Goal: Transaction & Acquisition: Purchase product/service

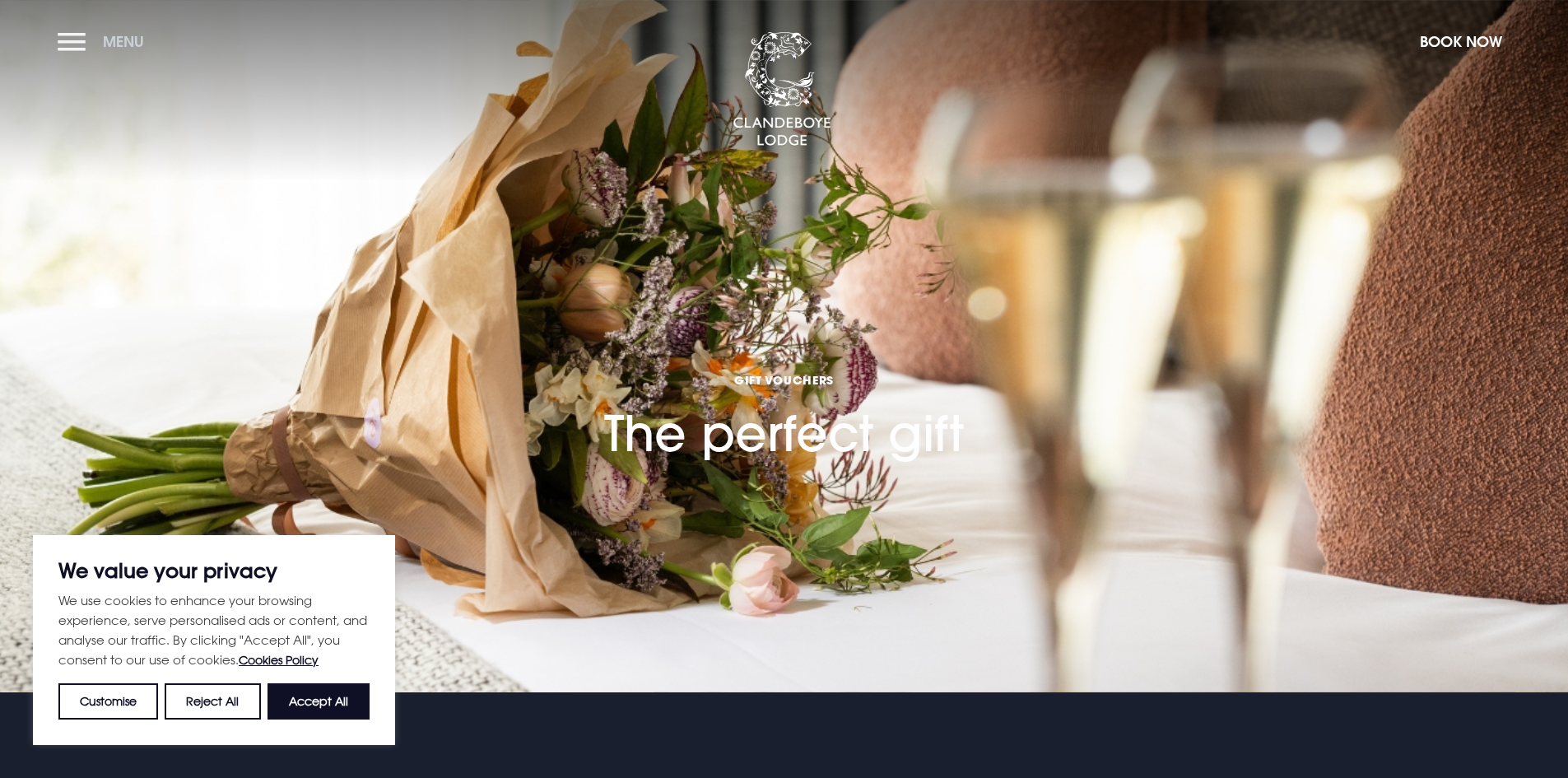
click at [76, 42] on button "Menu" at bounding box center [105, 41] width 95 height 35
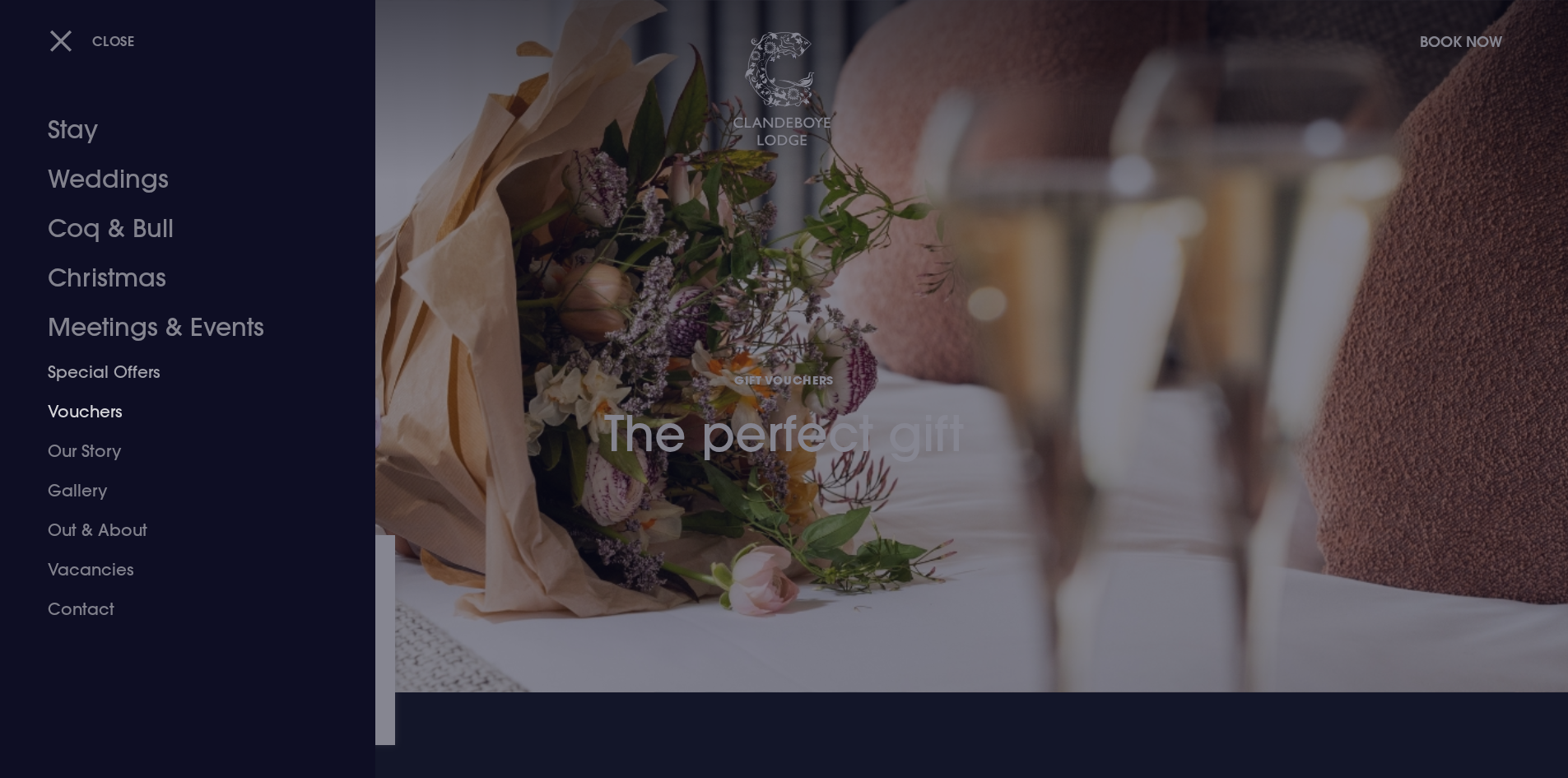
click at [100, 407] on link "Vouchers" at bounding box center [177, 412] width 260 height 40
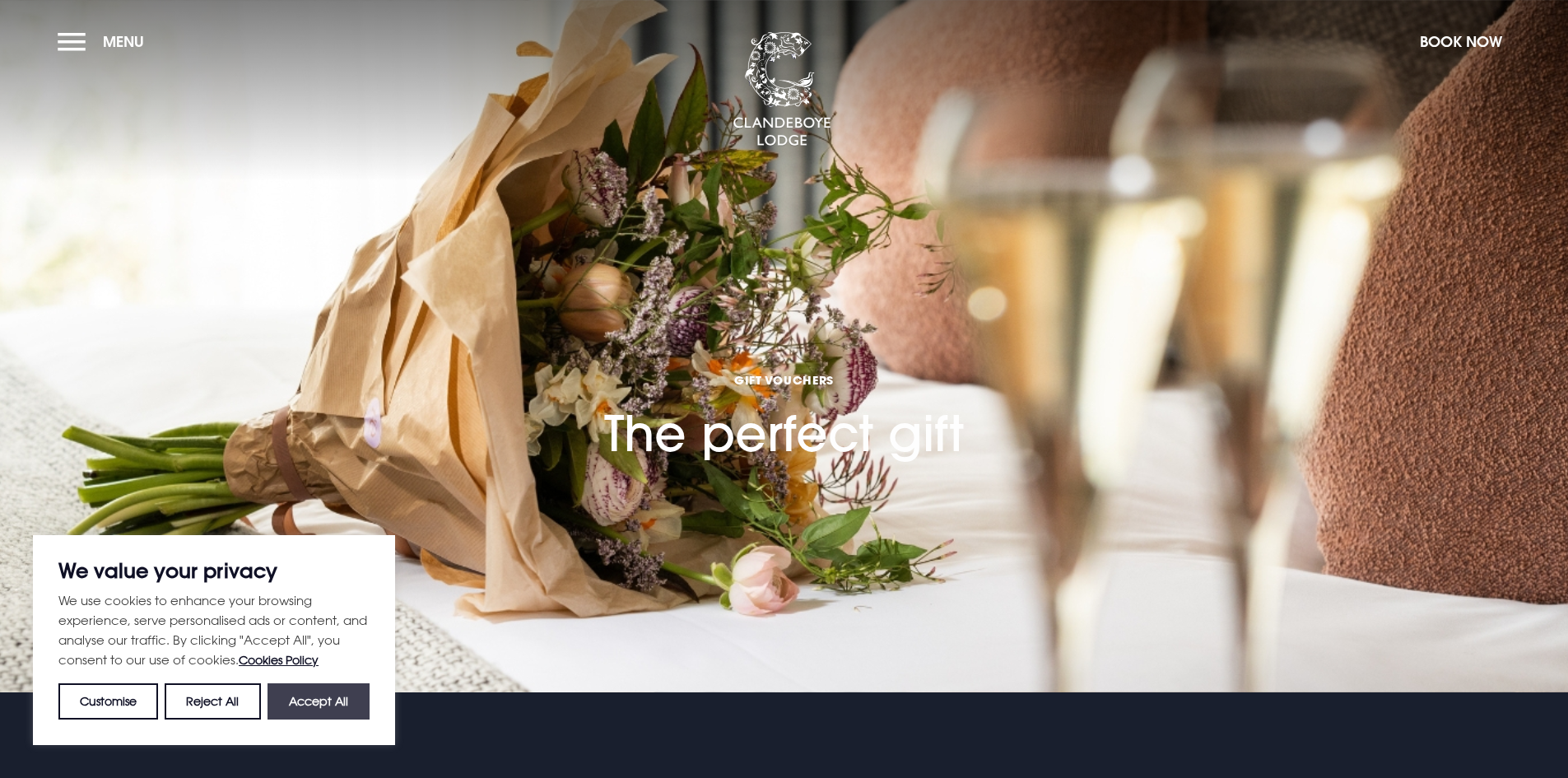
click at [326, 715] on button "Accept All" at bounding box center [318, 701] width 102 height 36
checkbox input "true"
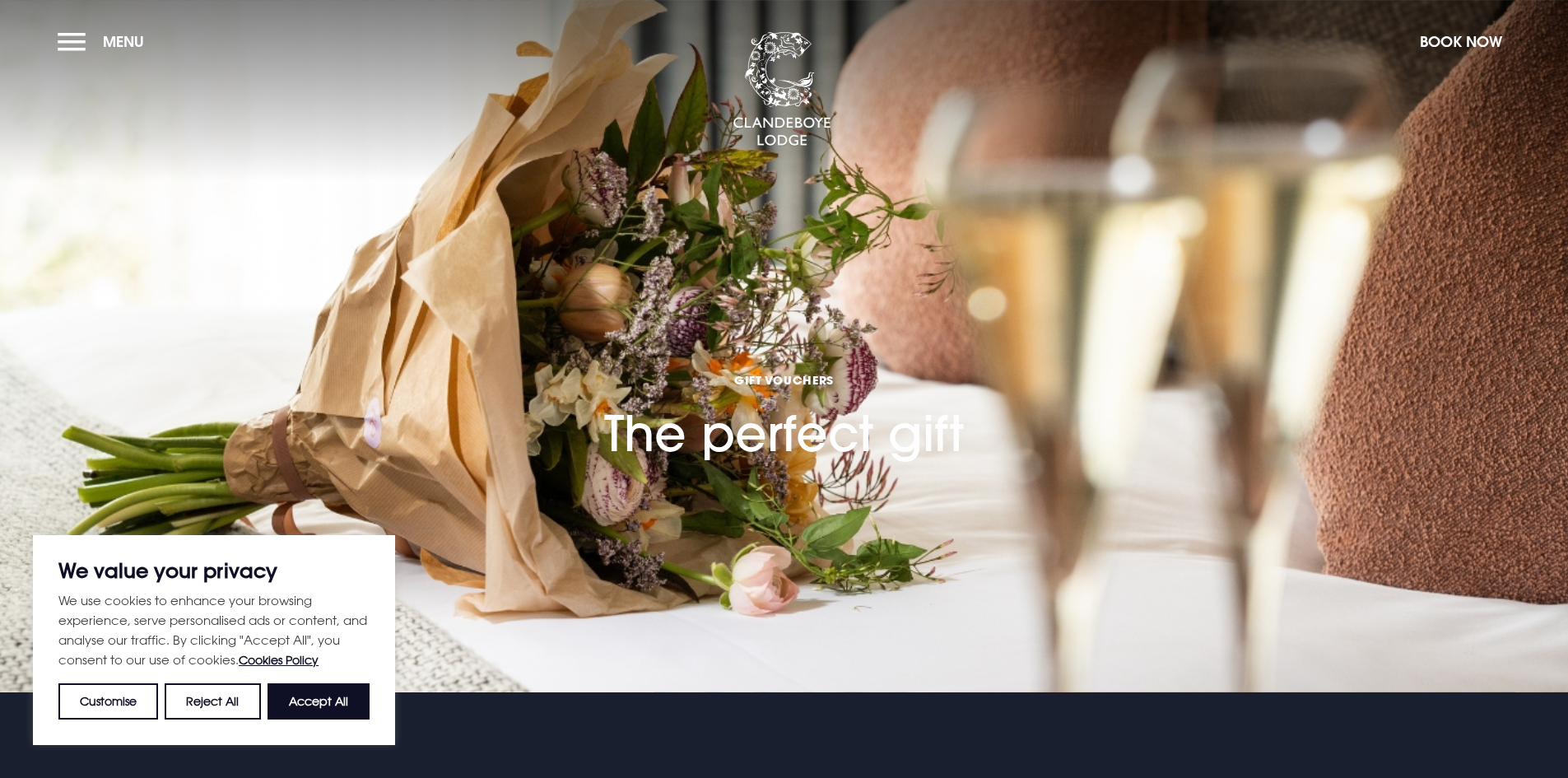
checkbox input "true"
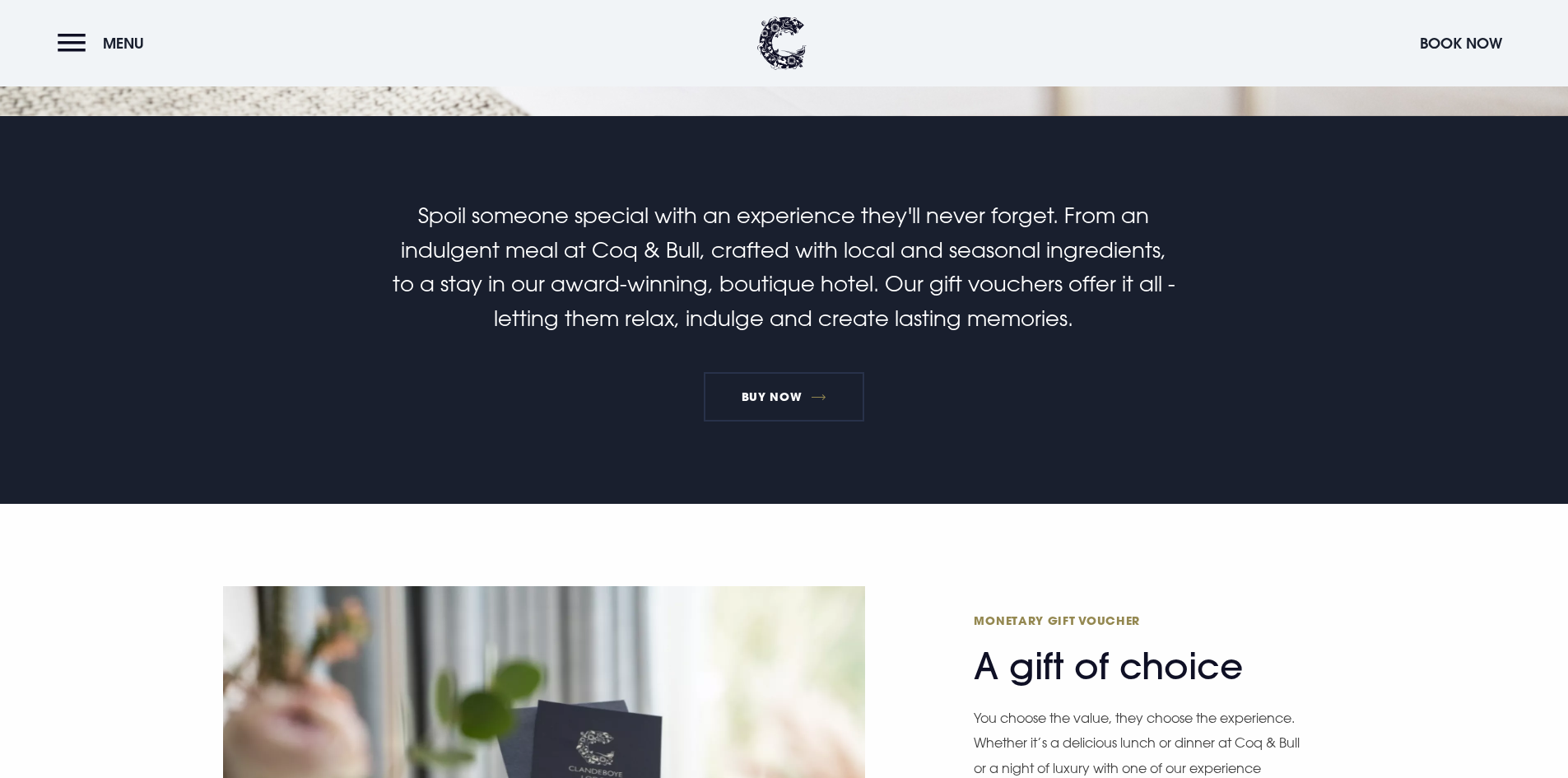
scroll to position [988, 0]
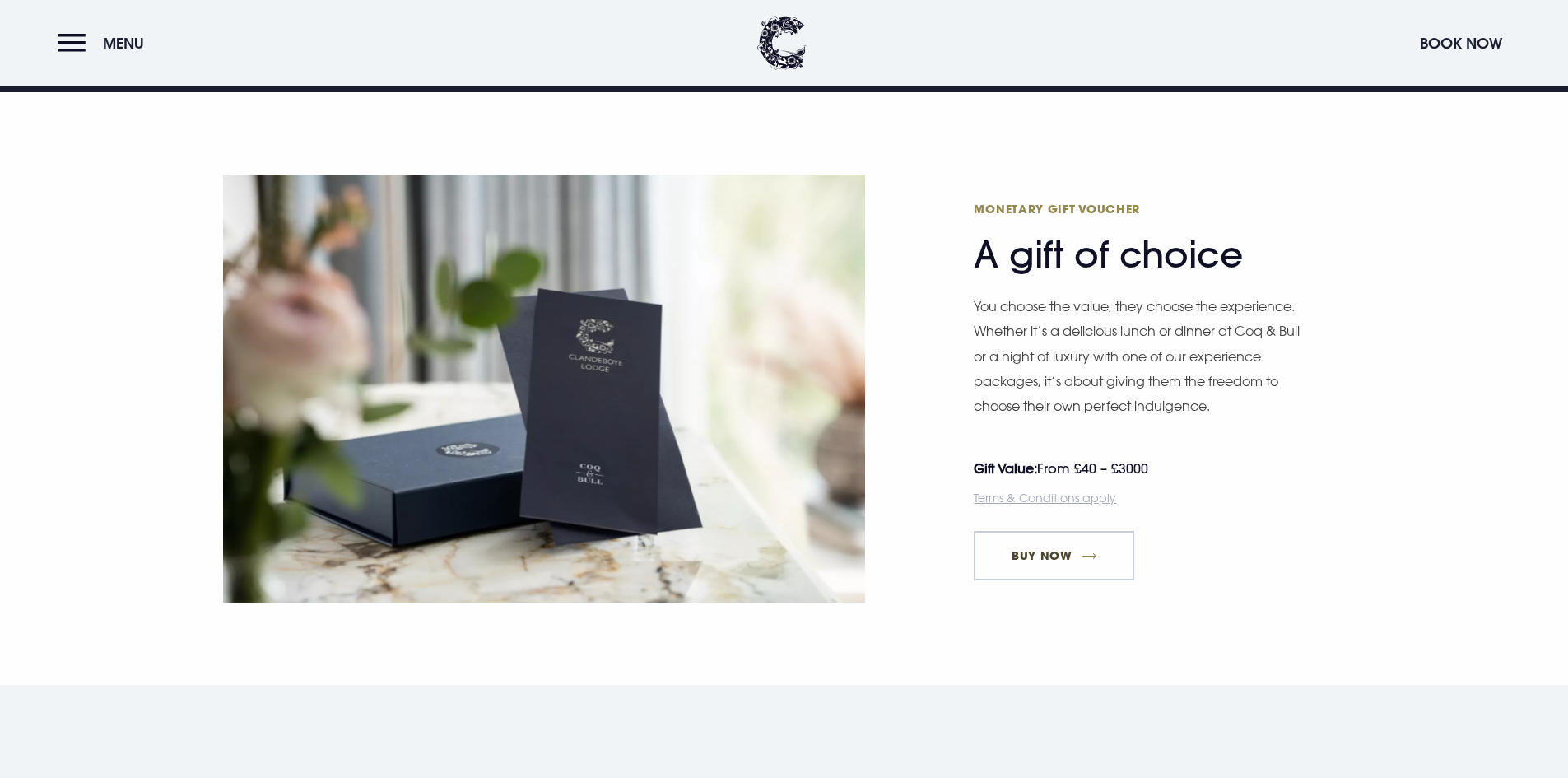
click at [1070, 558] on link "Buy Now" at bounding box center [1053, 555] width 160 height 50
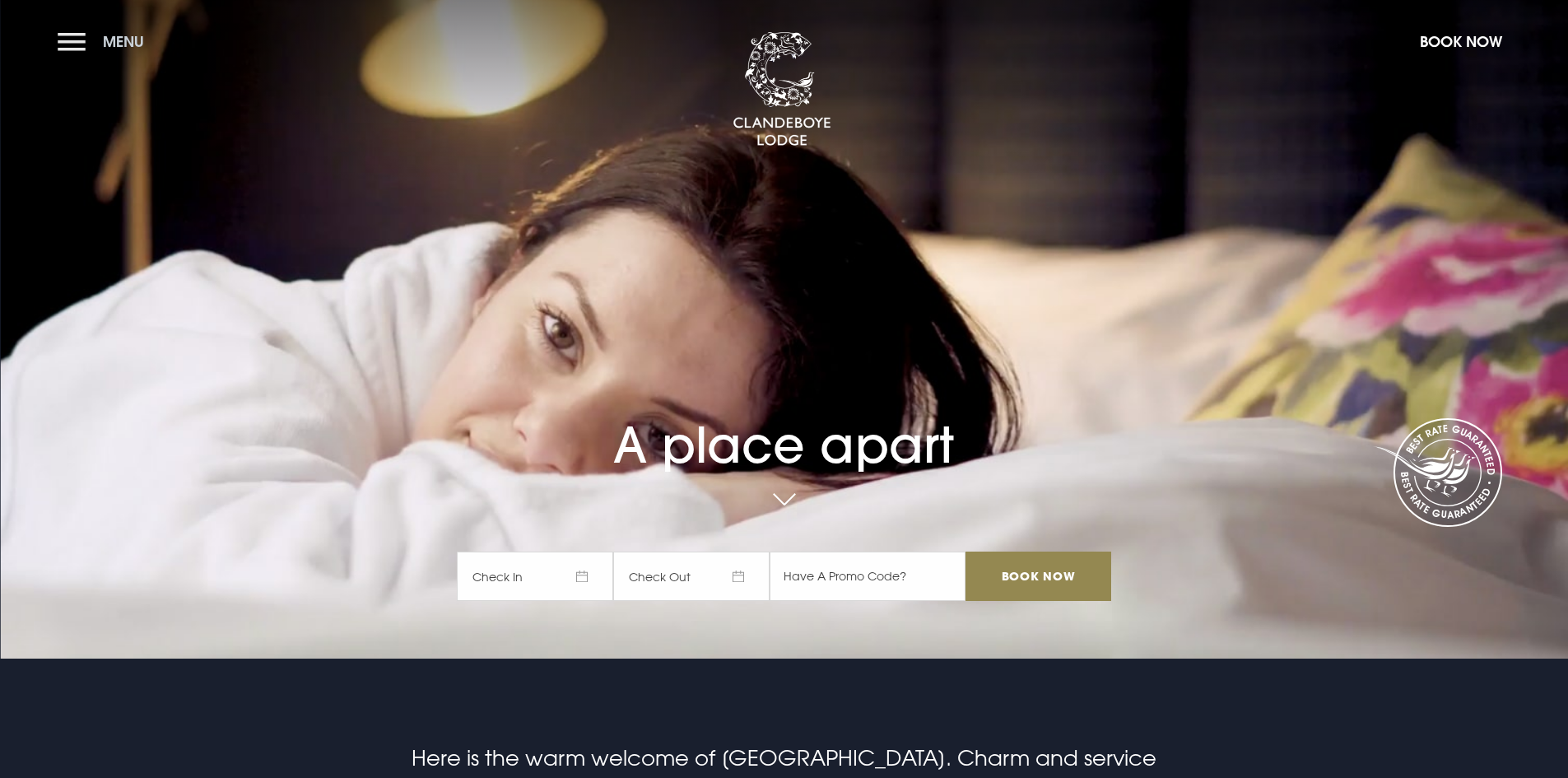
click at [75, 41] on button "Menu" at bounding box center [105, 41] width 95 height 35
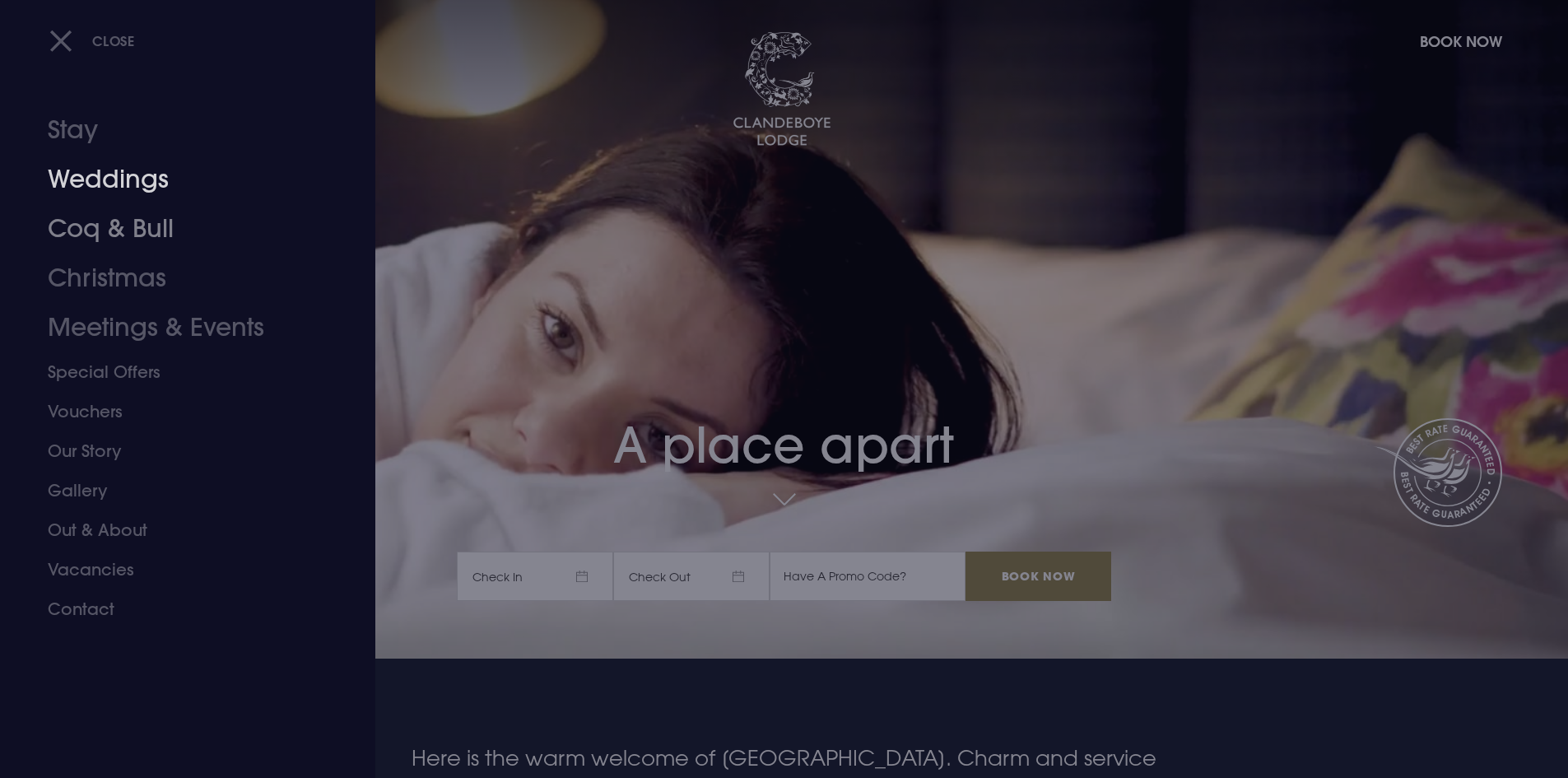
click at [128, 220] on link "Coq & Bull" at bounding box center [177, 229] width 260 height 50
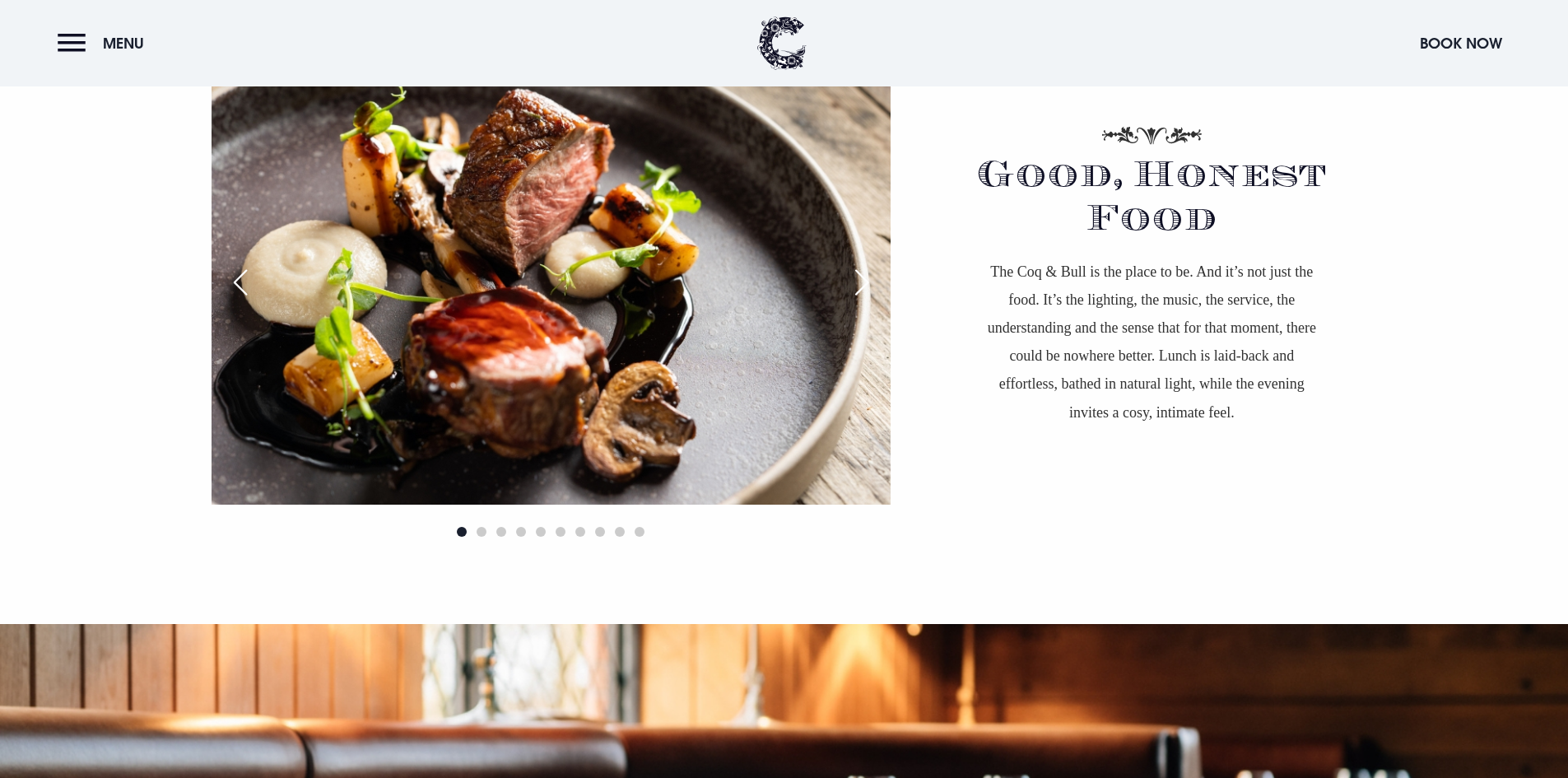
scroll to position [1153, 0]
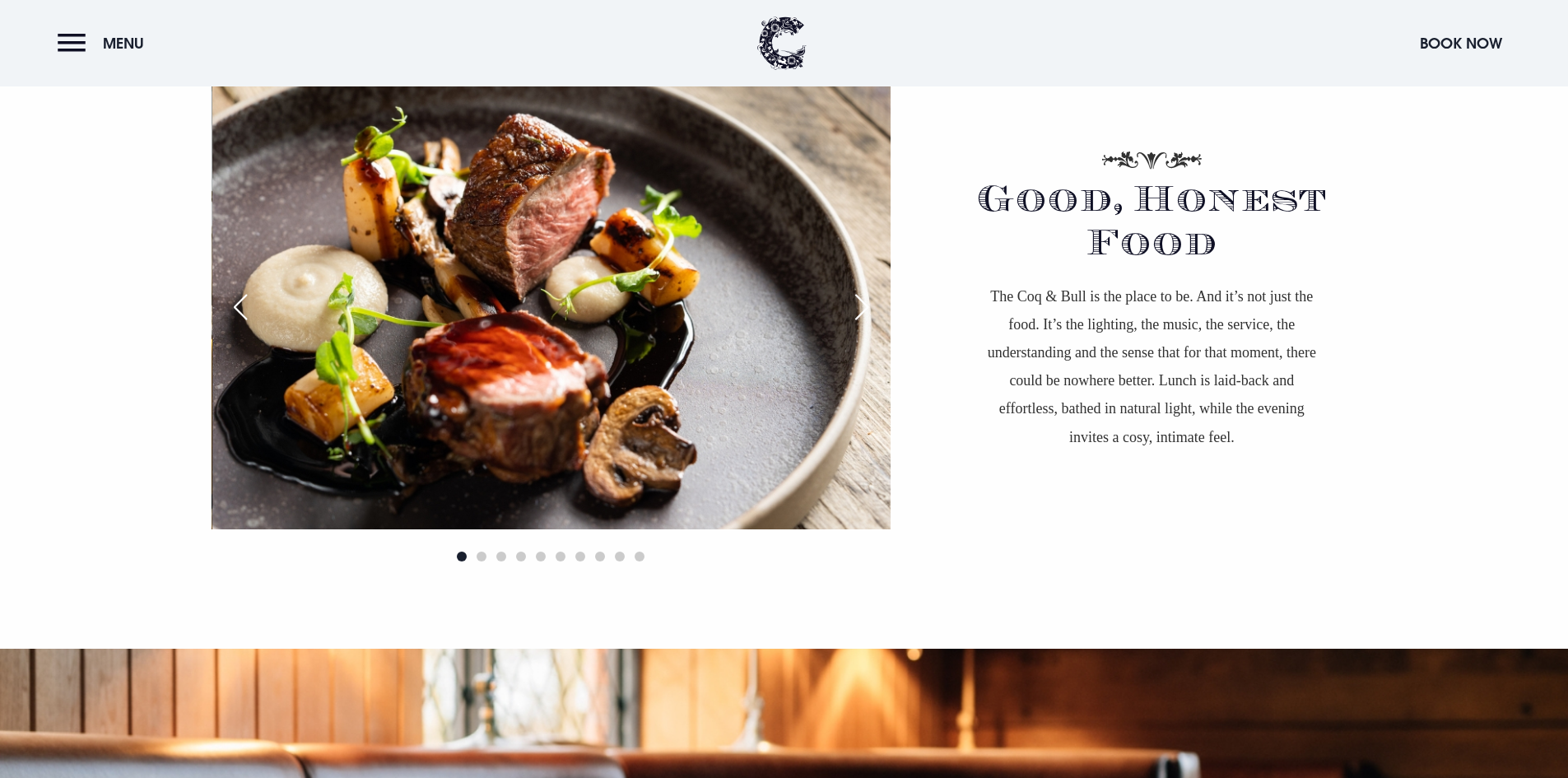
click at [480, 562] on div at bounding box center [551, 556] width 679 height 20
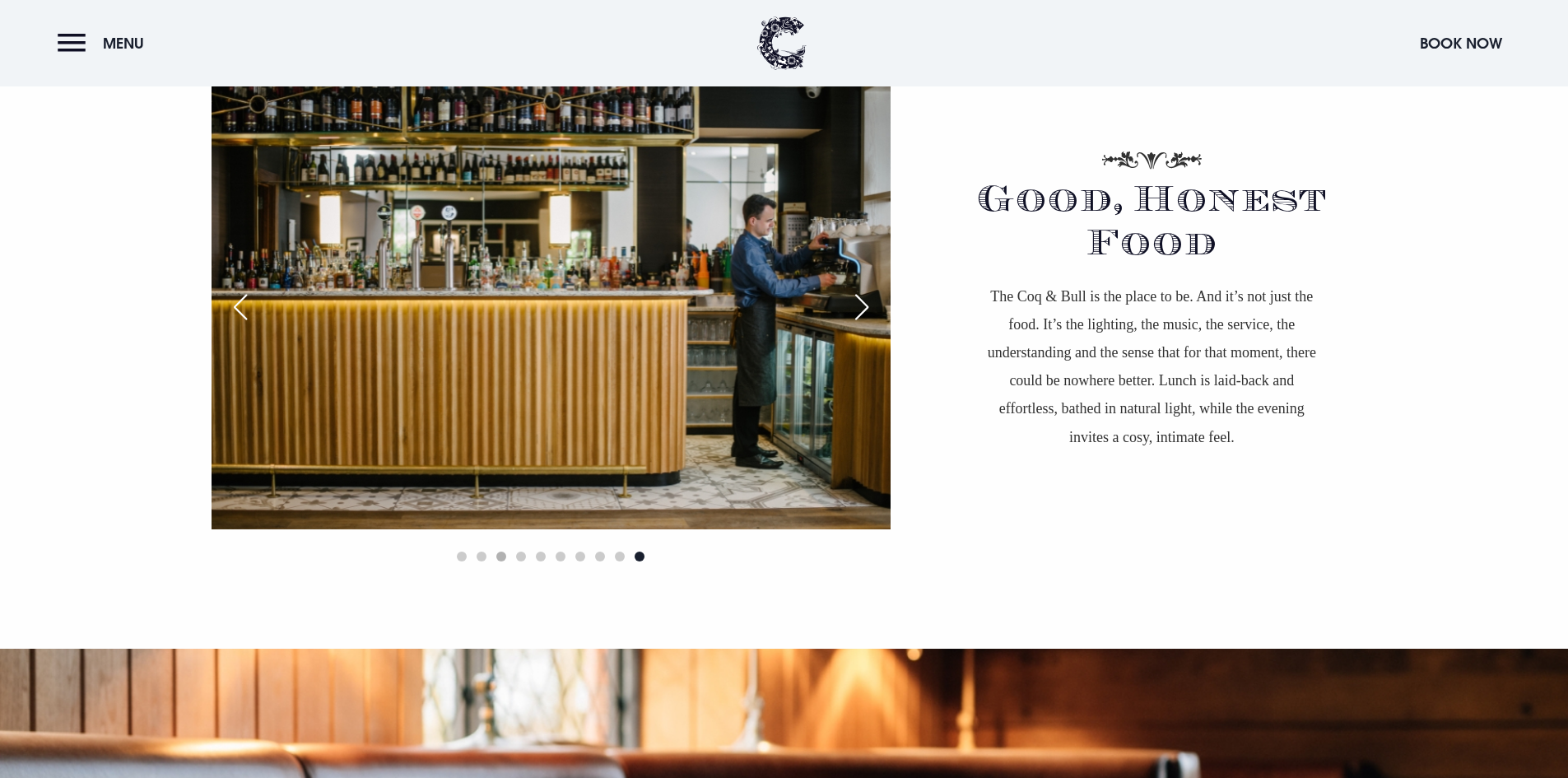
click at [500, 554] on span "Go to slide 3" at bounding box center [501, 555] width 10 height 10
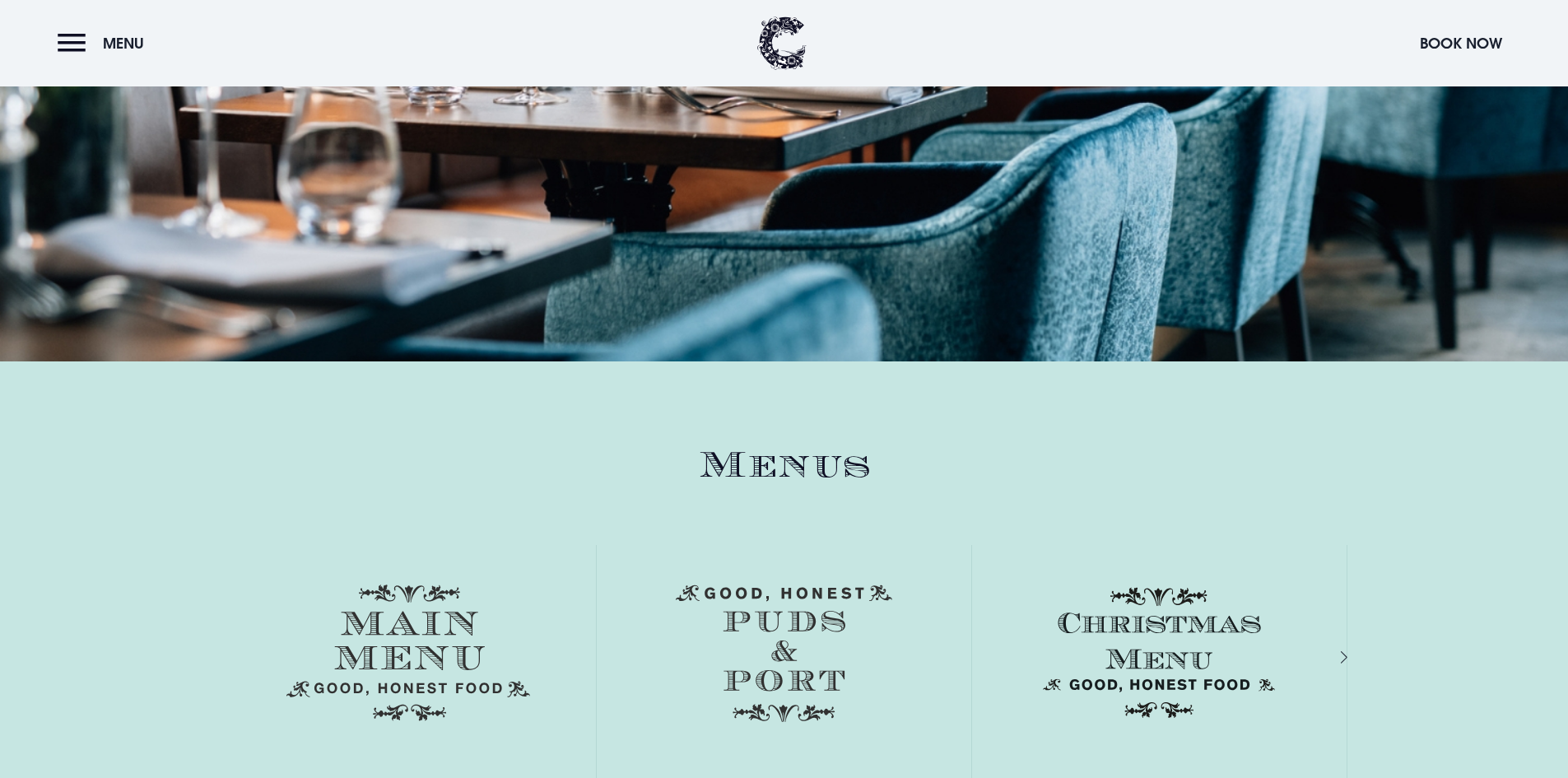
scroll to position [2140, 0]
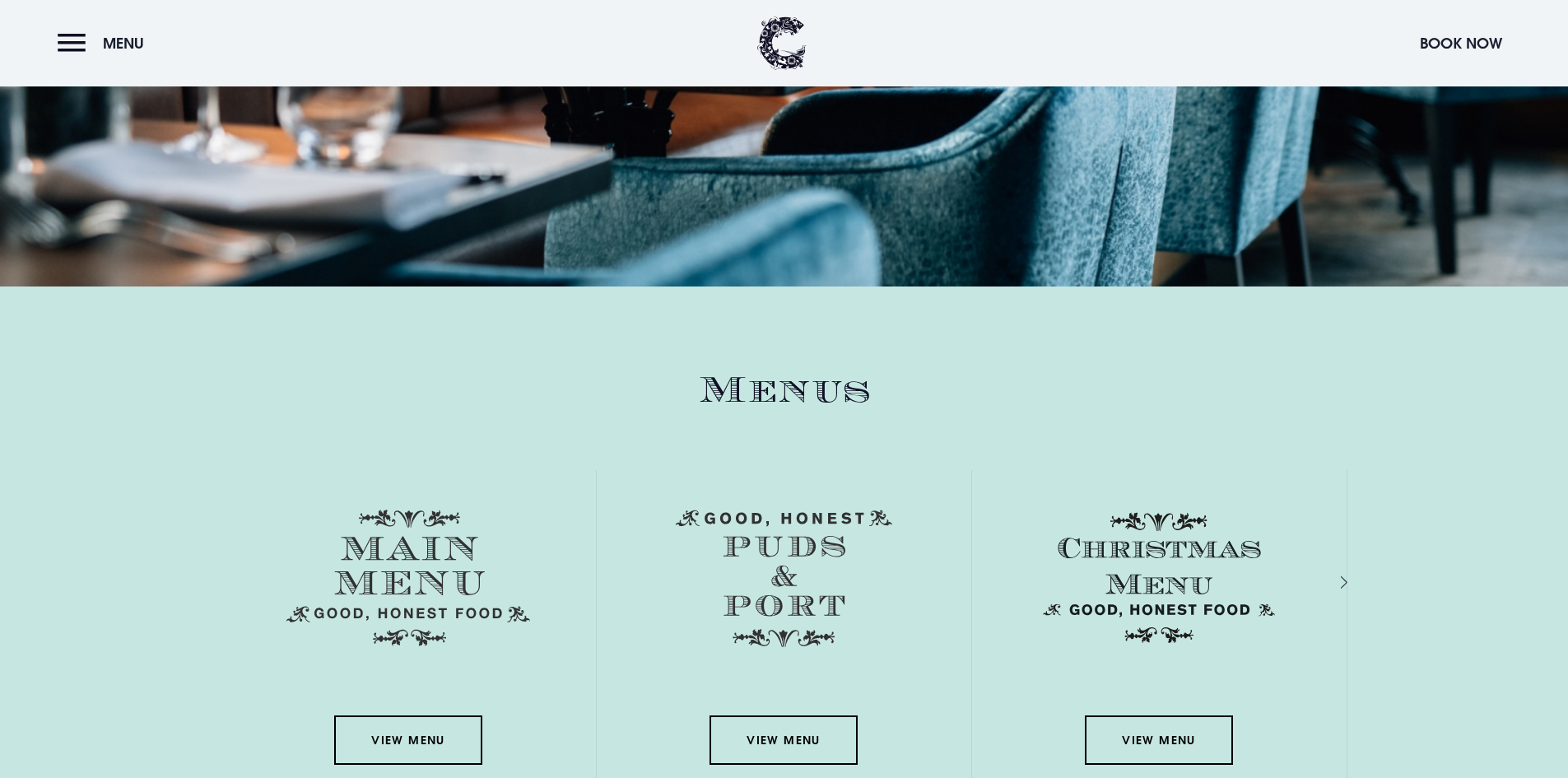
click at [434, 708] on div "View Menu" at bounding box center [409, 629] width 375 height 319
click at [424, 735] on link "View Menu" at bounding box center [408, 739] width 148 height 50
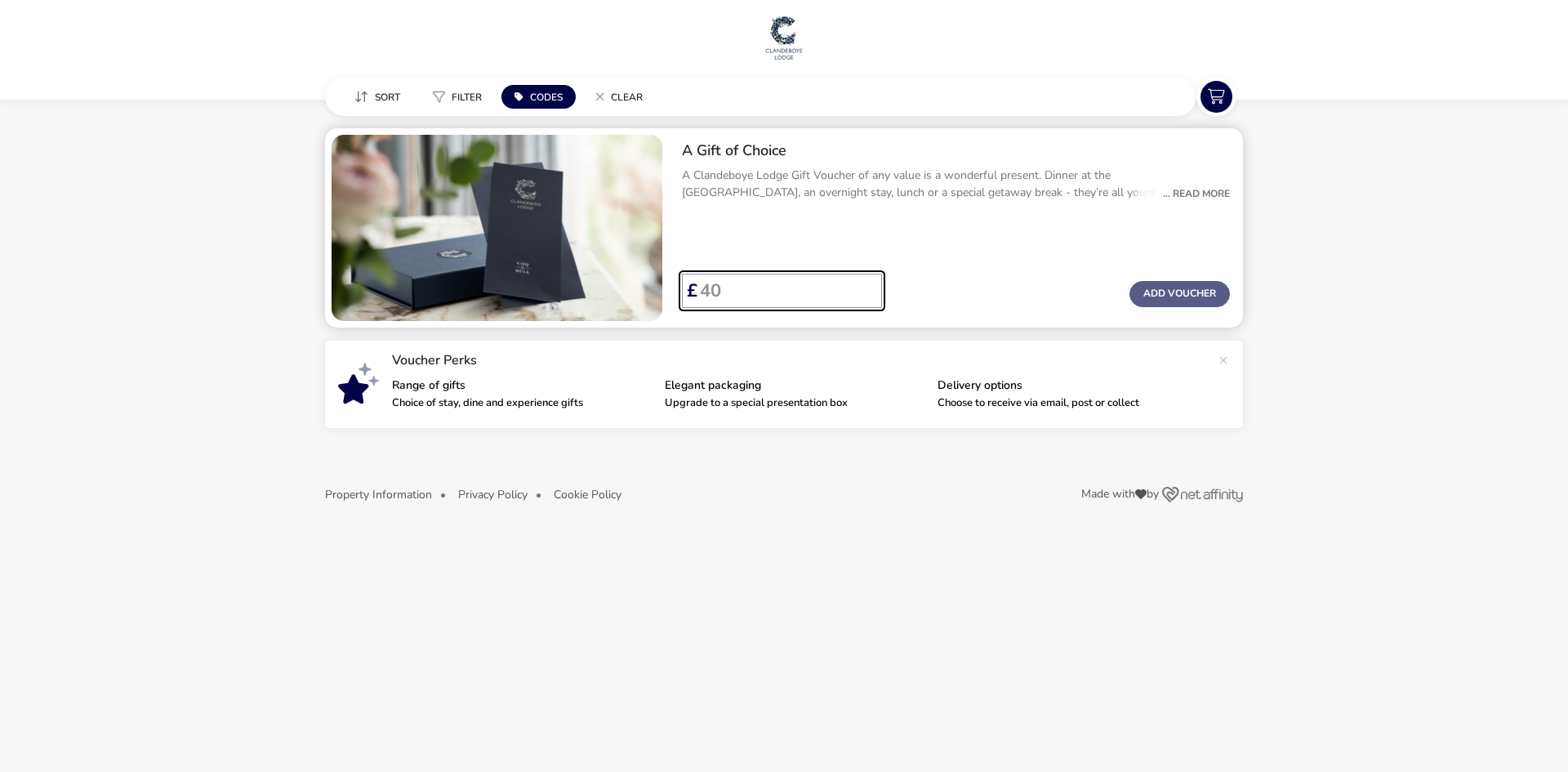
click at [723, 288] on input "Voucher Price" at bounding box center [783, 291] width 171 height 34
type input "100"
click at [1167, 294] on button "Add Voucher" at bounding box center [1179, 294] width 101 height 26
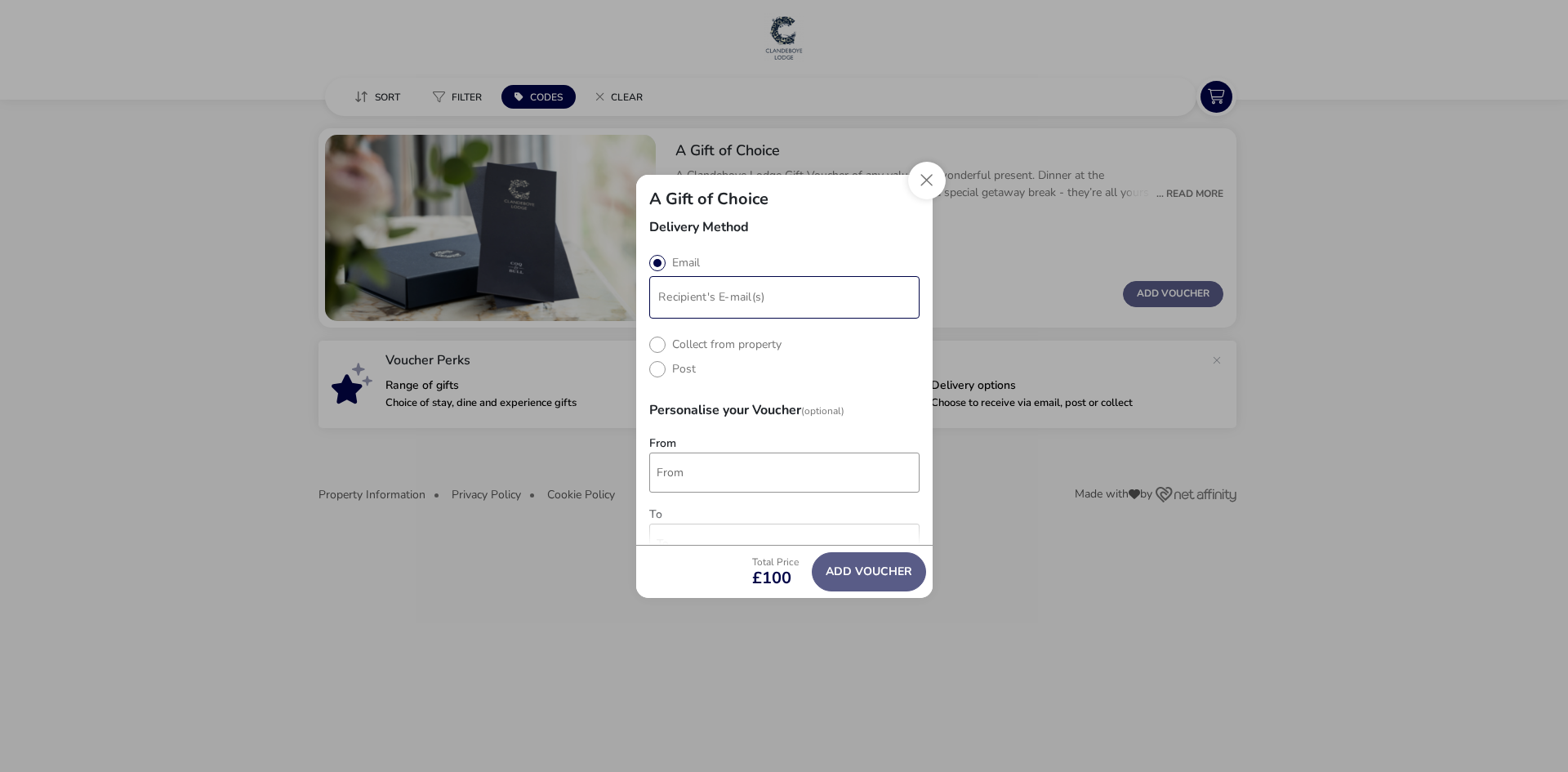
click at [702, 292] on input "modalAddVoucherInfo" at bounding box center [784, 296] width 264 height 35
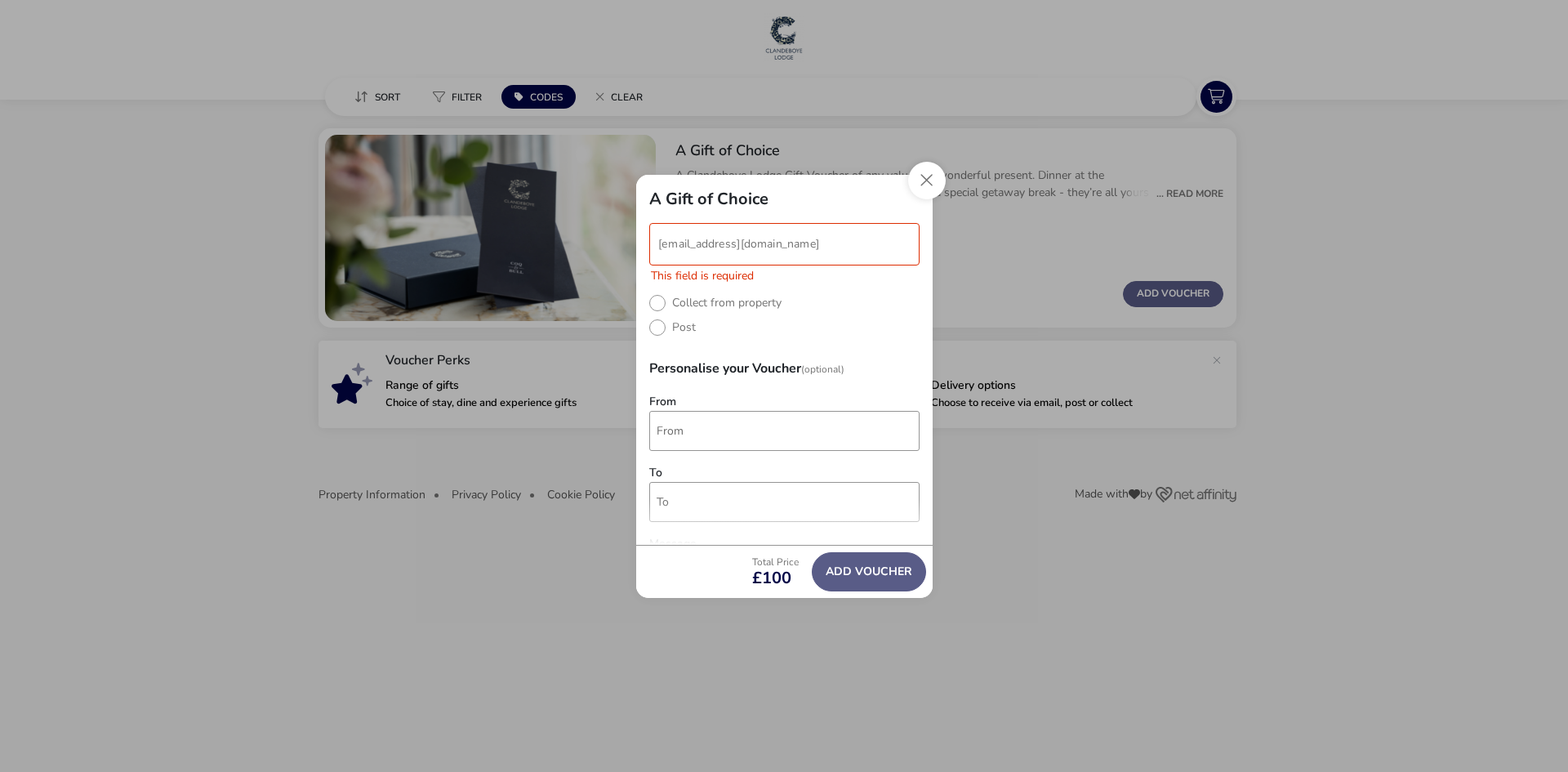
scroll to position [82, 0]
type input "[EMAIL_ADDRESS][DOMAIN_NAME]"
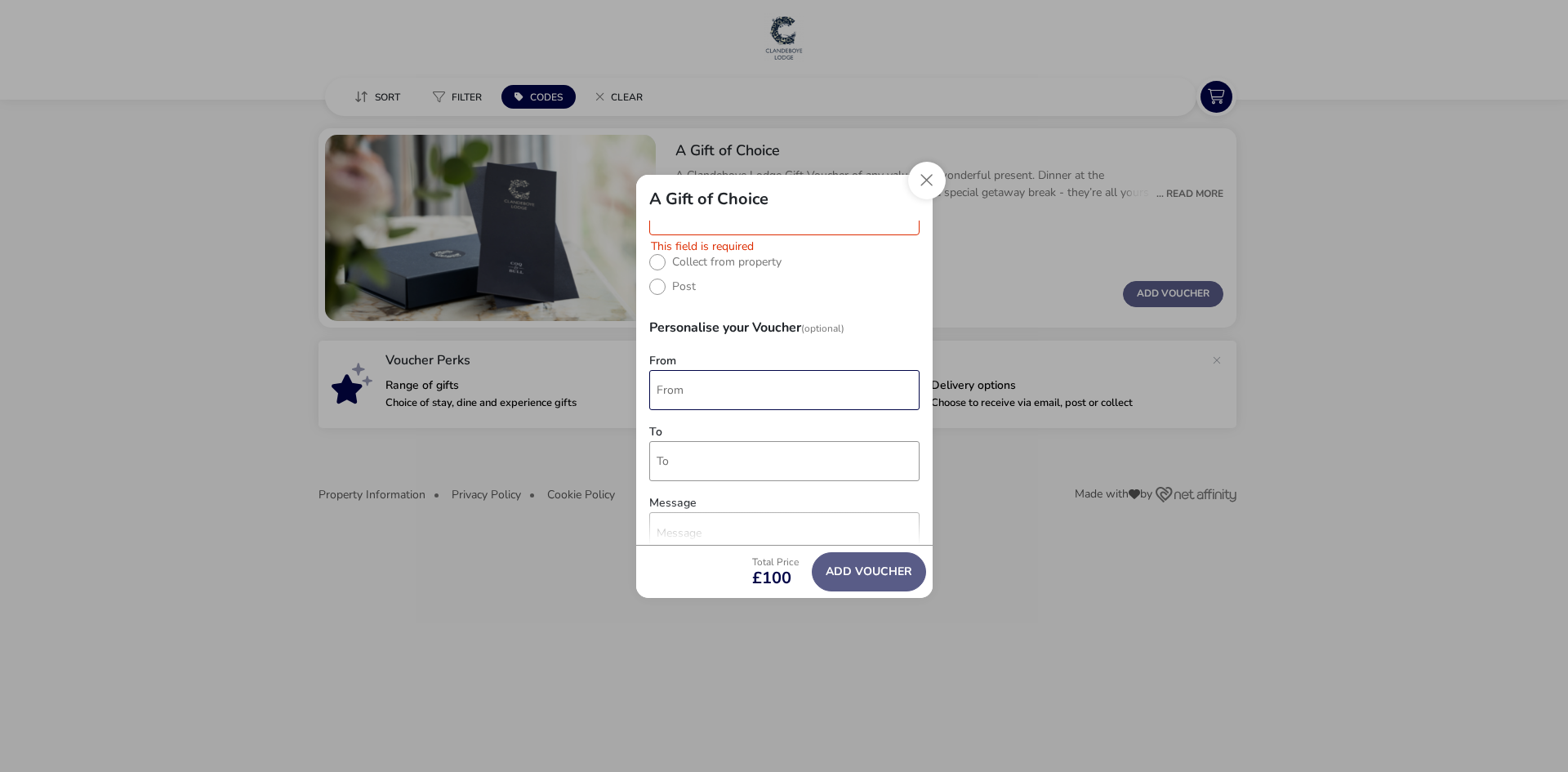
click at [705, 404] on div "Delivery Method Email This field is required Collect from property Post Persona…" at bounding box center [784, 382] width 296 height 324
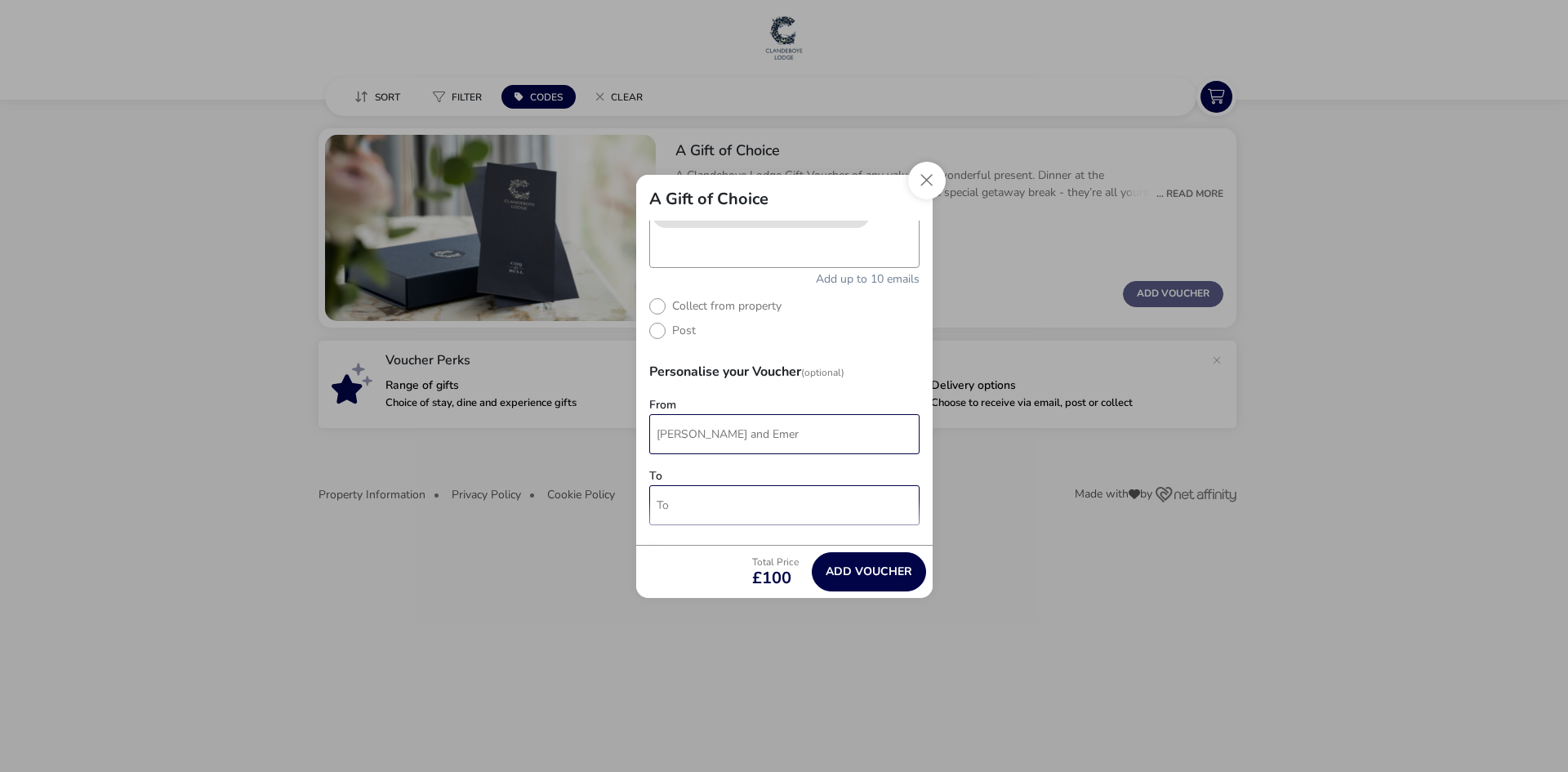
type input "[PERSON_NAME] and Emer"
click at [691, 508] on input "To" at bounding box center [784, 504] width 270 height 40
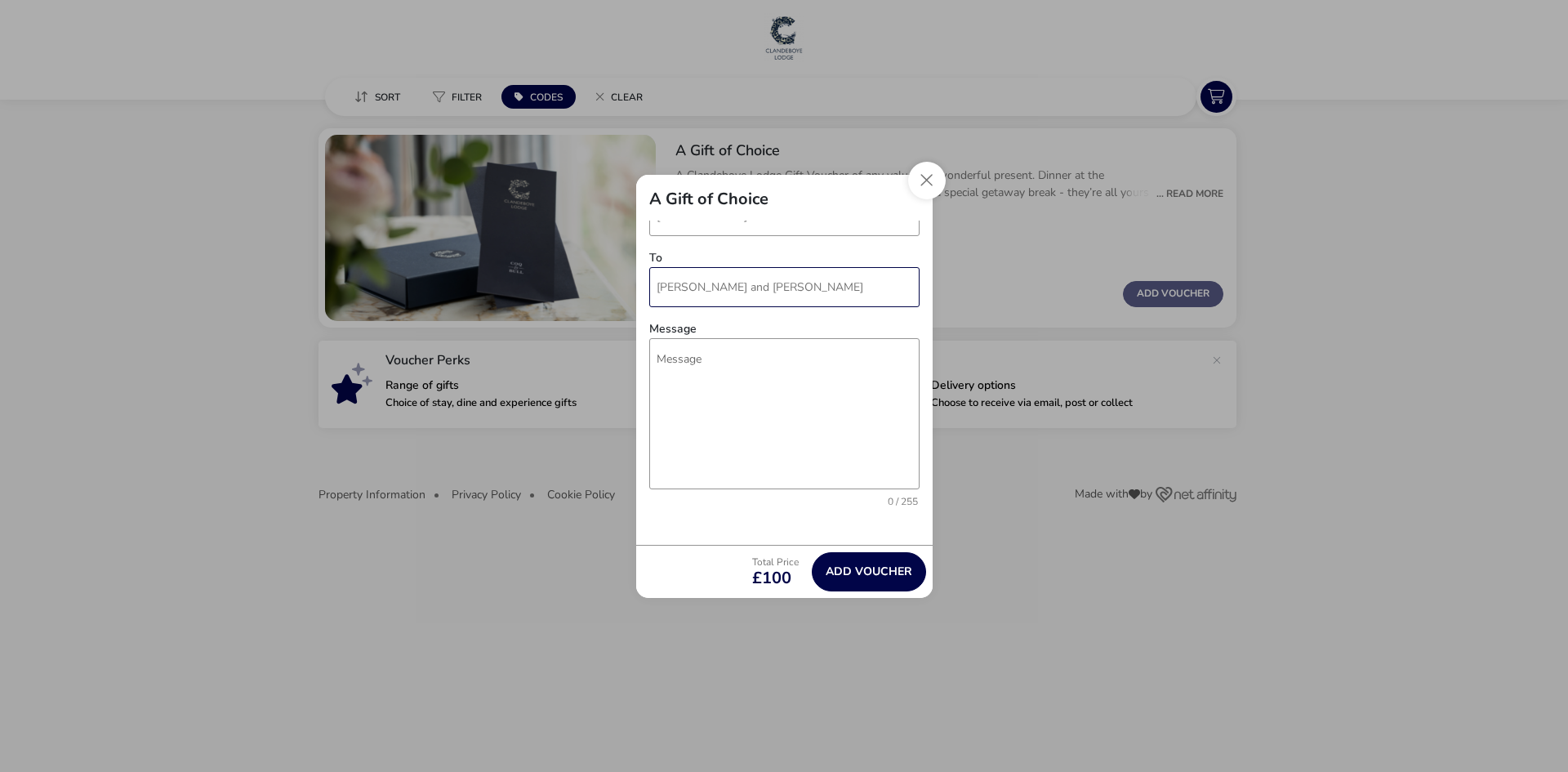
scroll to position [321, 0]
type input "[PERSON_NAME] and [PERSON_NAME]"
click at [696, 329] on textarea "Message" at bounding box center [784, 391] width 270 height 151
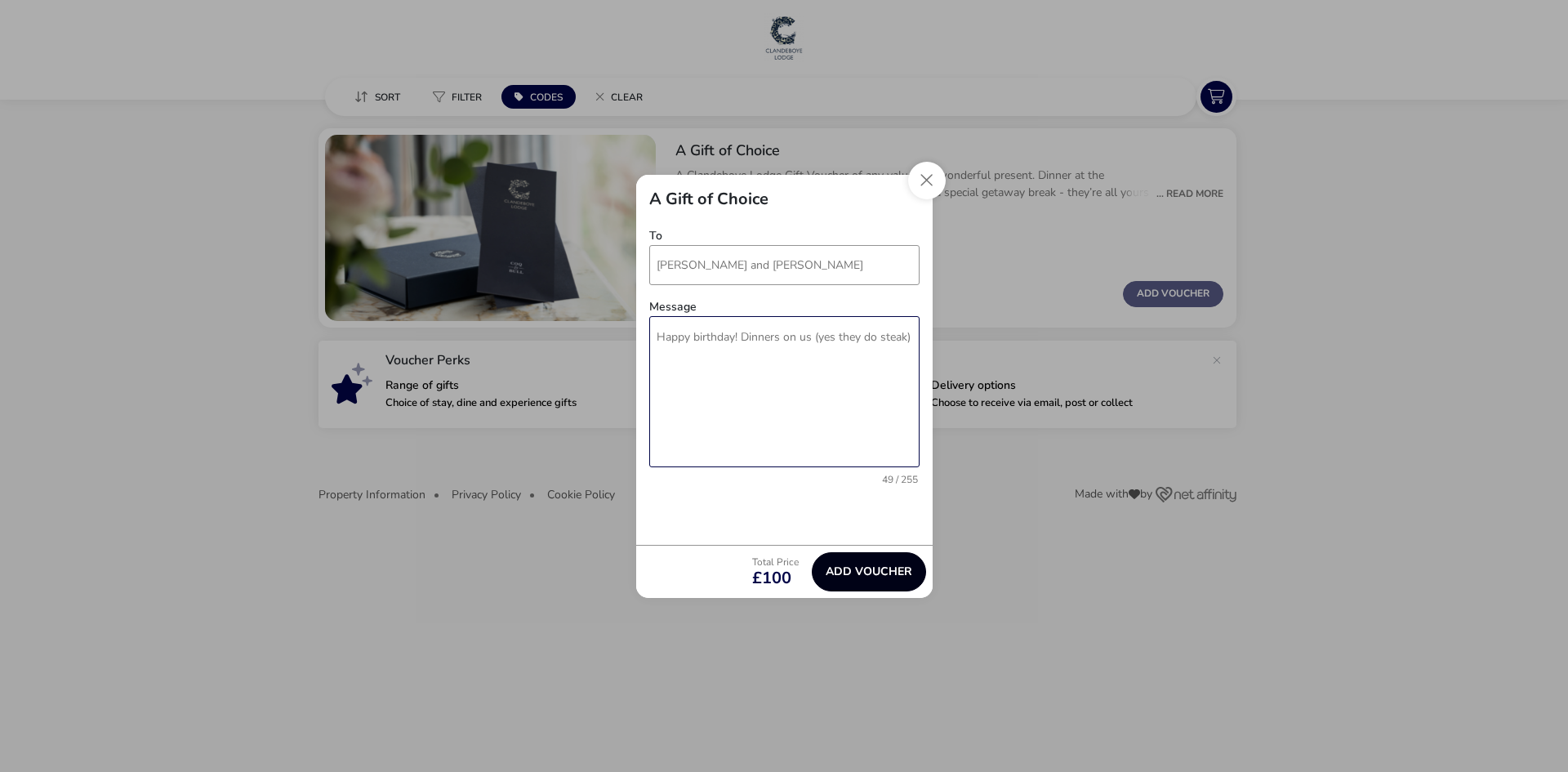
type textarea "Happy birthday! Dinners on us (yes they do steak)"
click at [867, 566] on button "Add Voucher" at bounding box center [868, 572] width 114 height 39
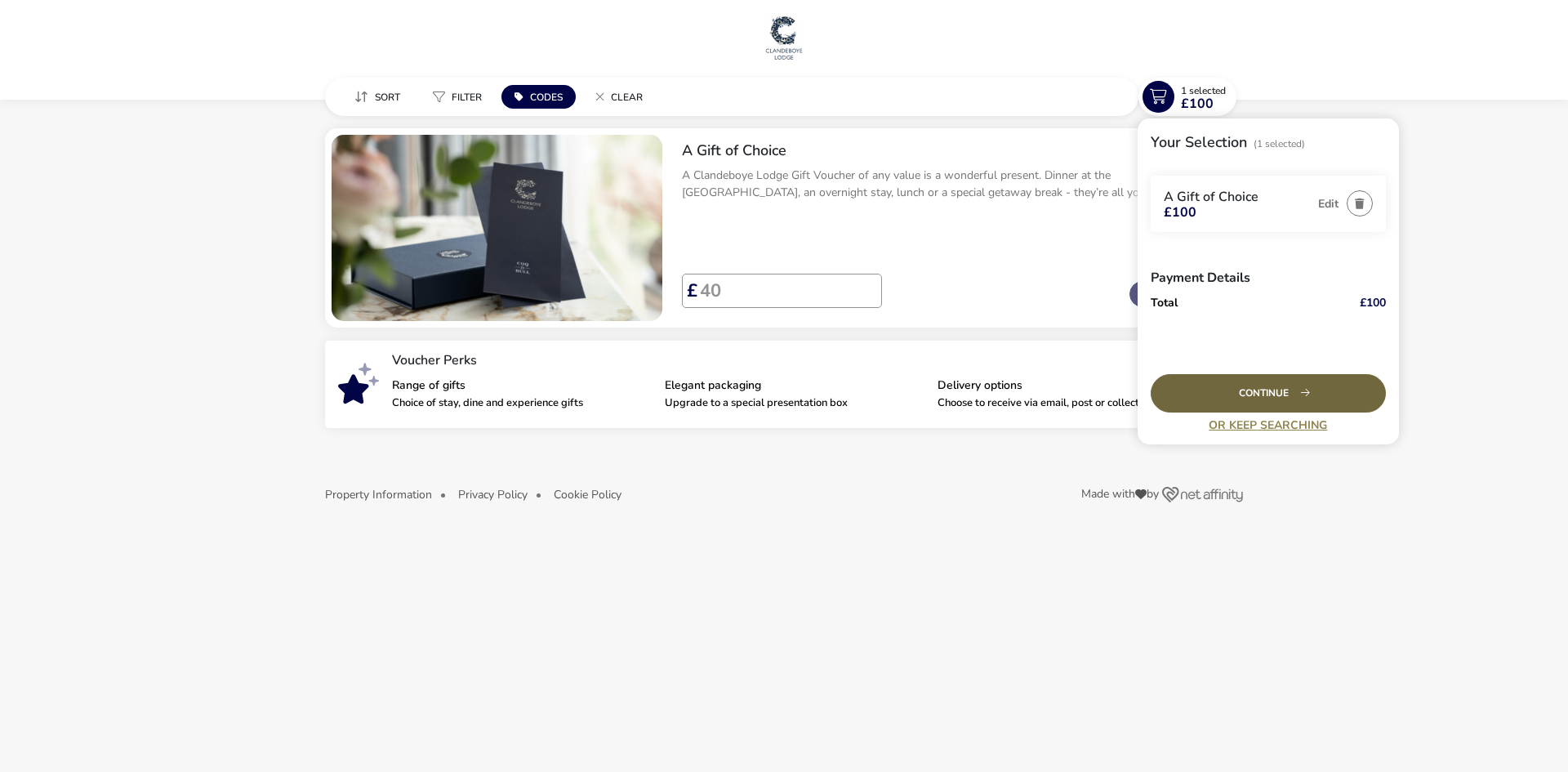
click at [1286, 384] on div "Continue" at bounding box center [1268, 393] width 235 height 39
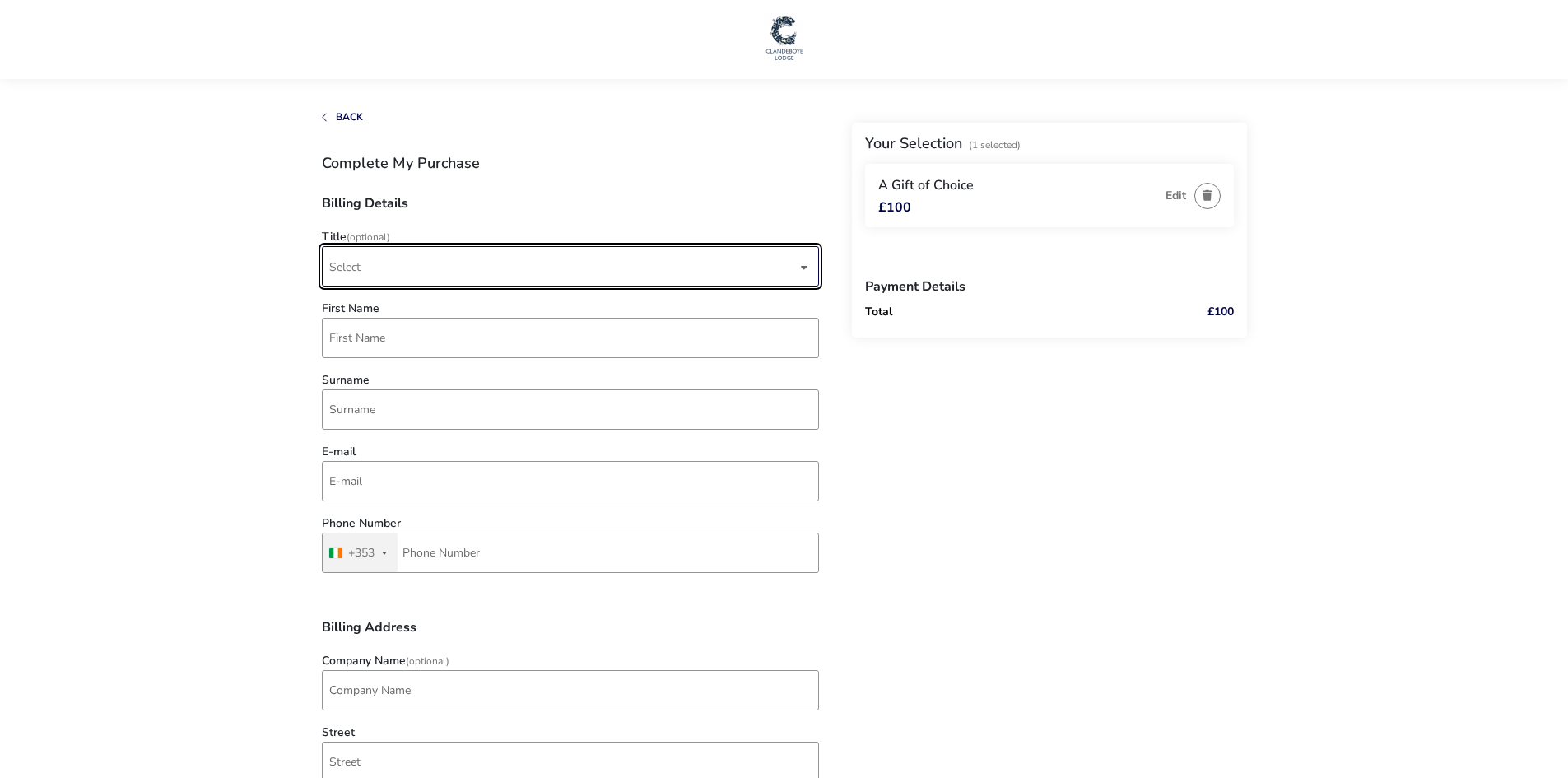
click at [377, 268] on span "Select" at bounding box center [563, 266] width 468 height 39
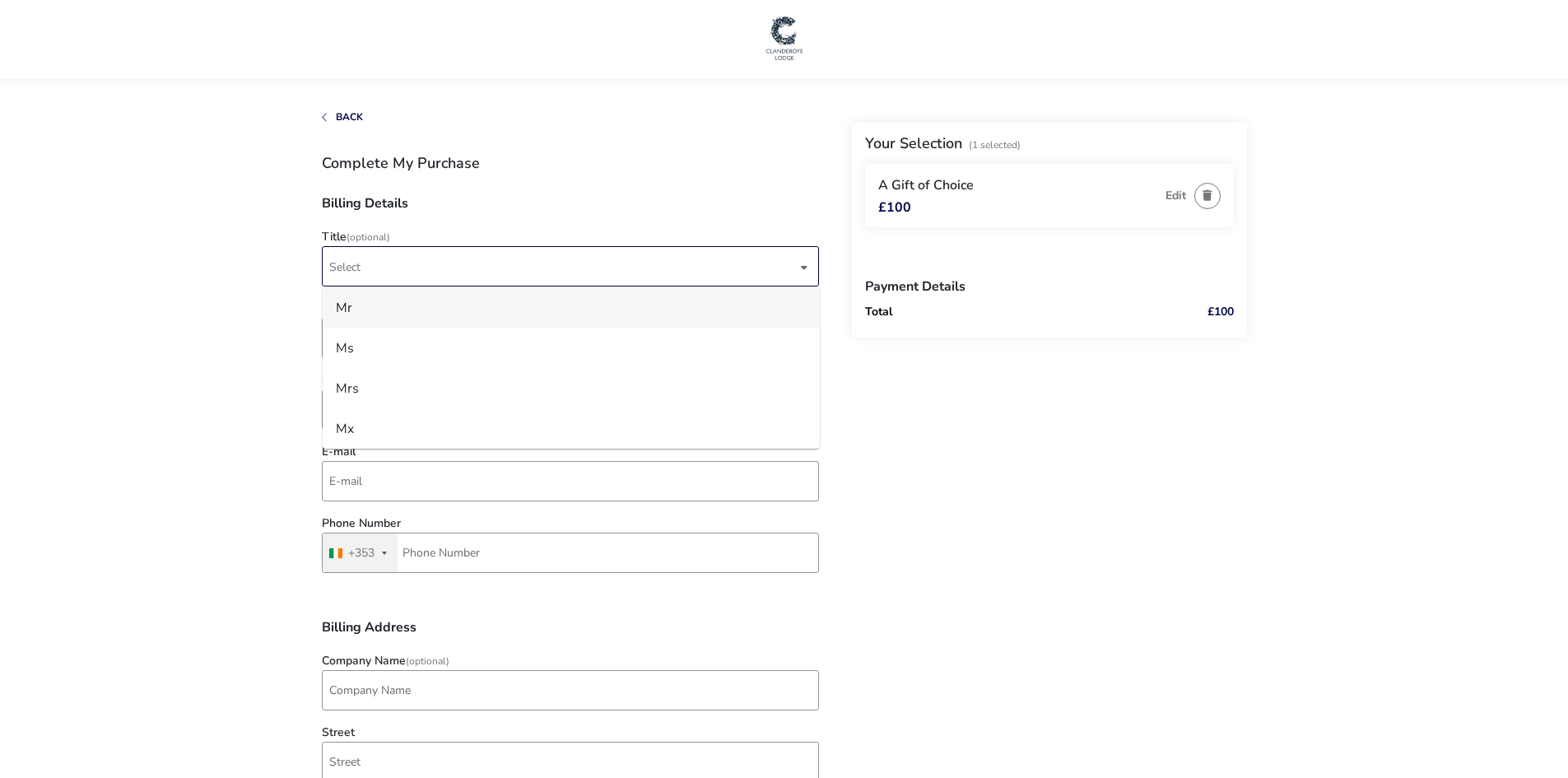
click at [372, 299] on li "Mr" at bounding box center [571, 307] width 497 height 41
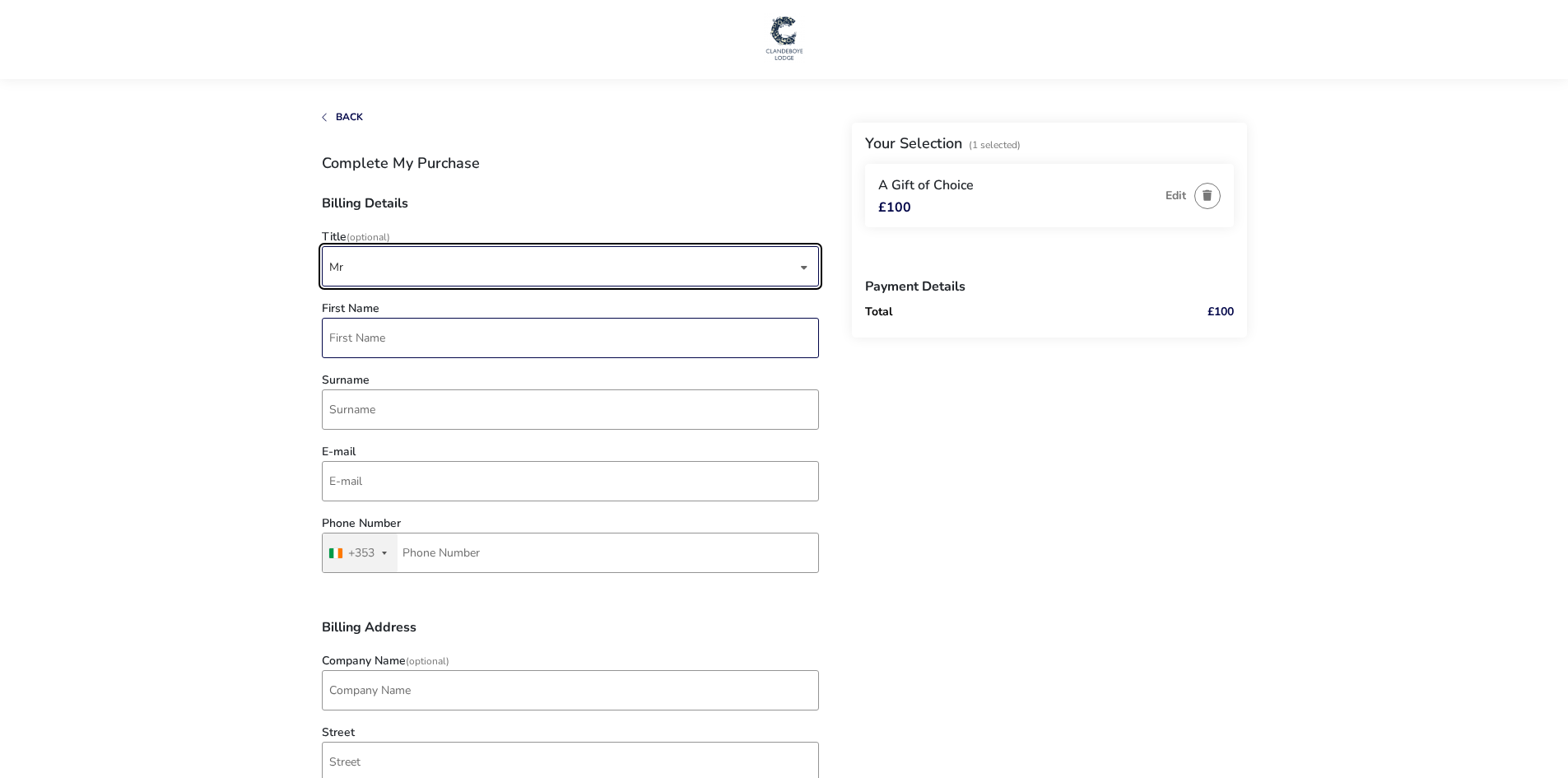
click at [370, 334] on input "First Name" at bounding box center [570, 337] width 497 height 41
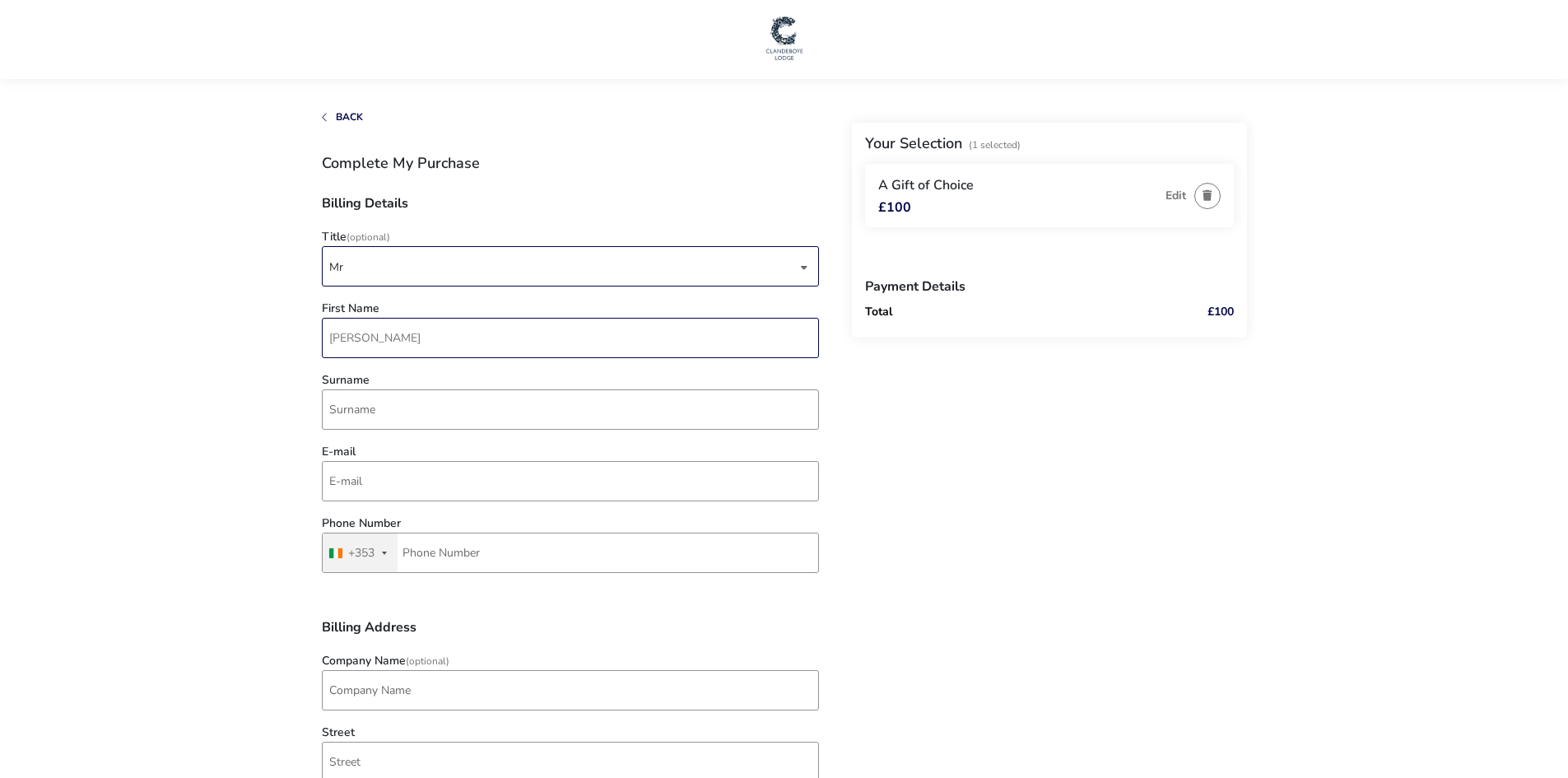
type input "[PERSON_NAME]"
type input "[PERSON_NAME][EMAIL_ADDRESS][PERSON_NAME][DOMAIN_NAME]"
click at [387, 558] on button "Ireland +353 +353" at bounding box center [360, 552] width 75 height 39
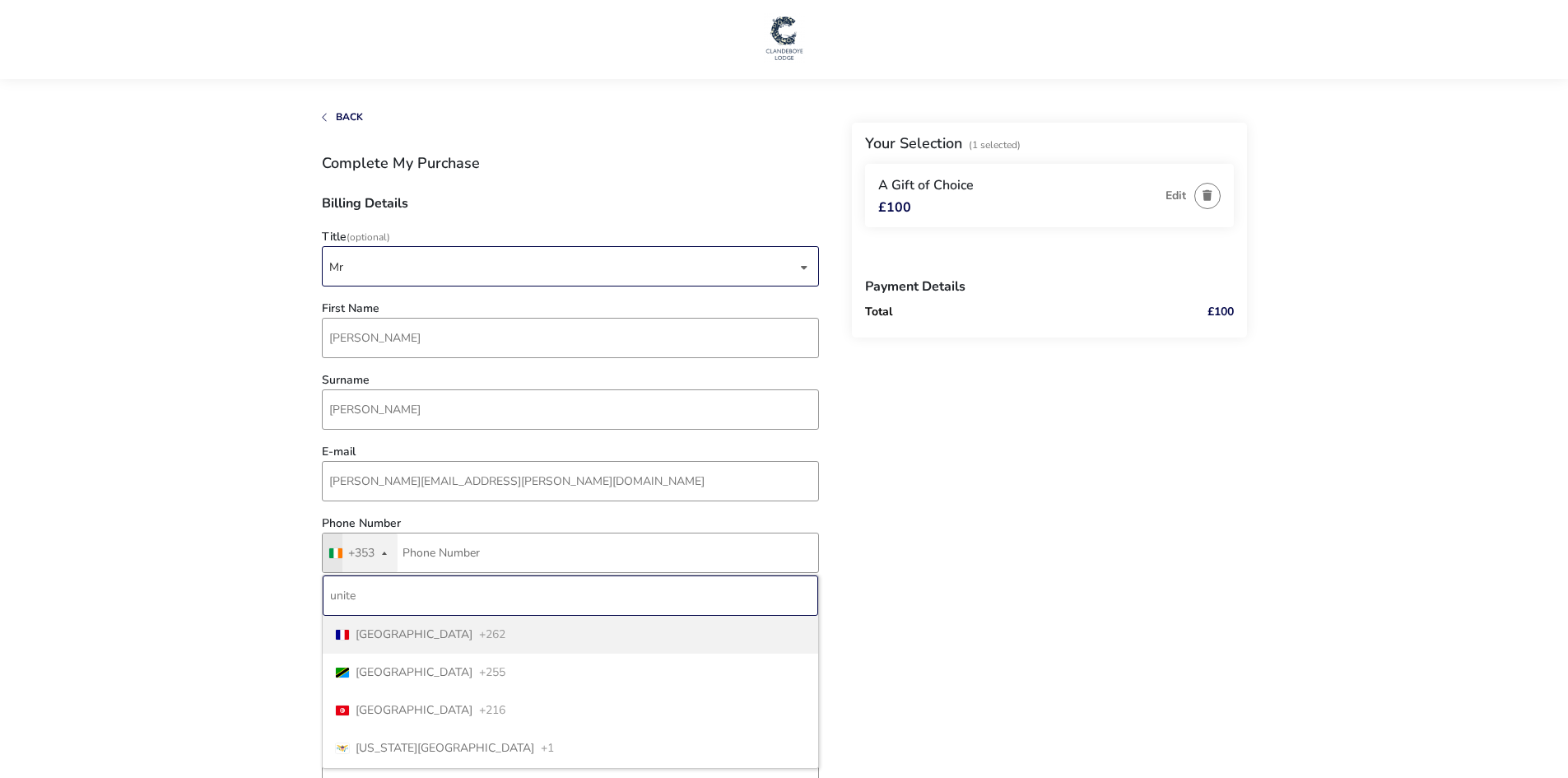
type input "united"
drag, startPoint x: 401, startPoint y: 587, endPoint x: 310, endPoint y: 594, distance: 91.3
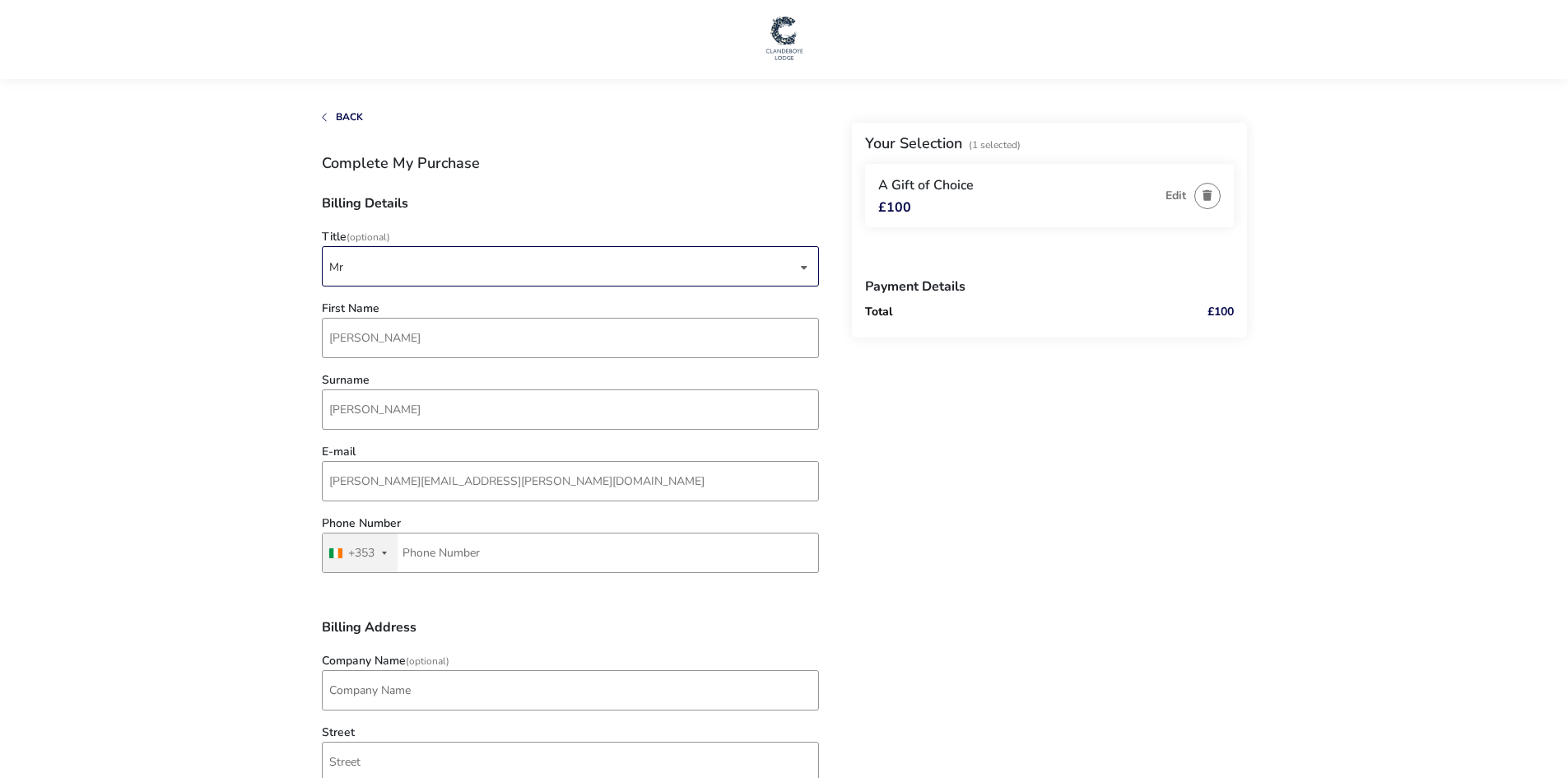
click at [384, 556] on button "Ireland +353 +353" at bounding box center [360, 552] width 75 height 39
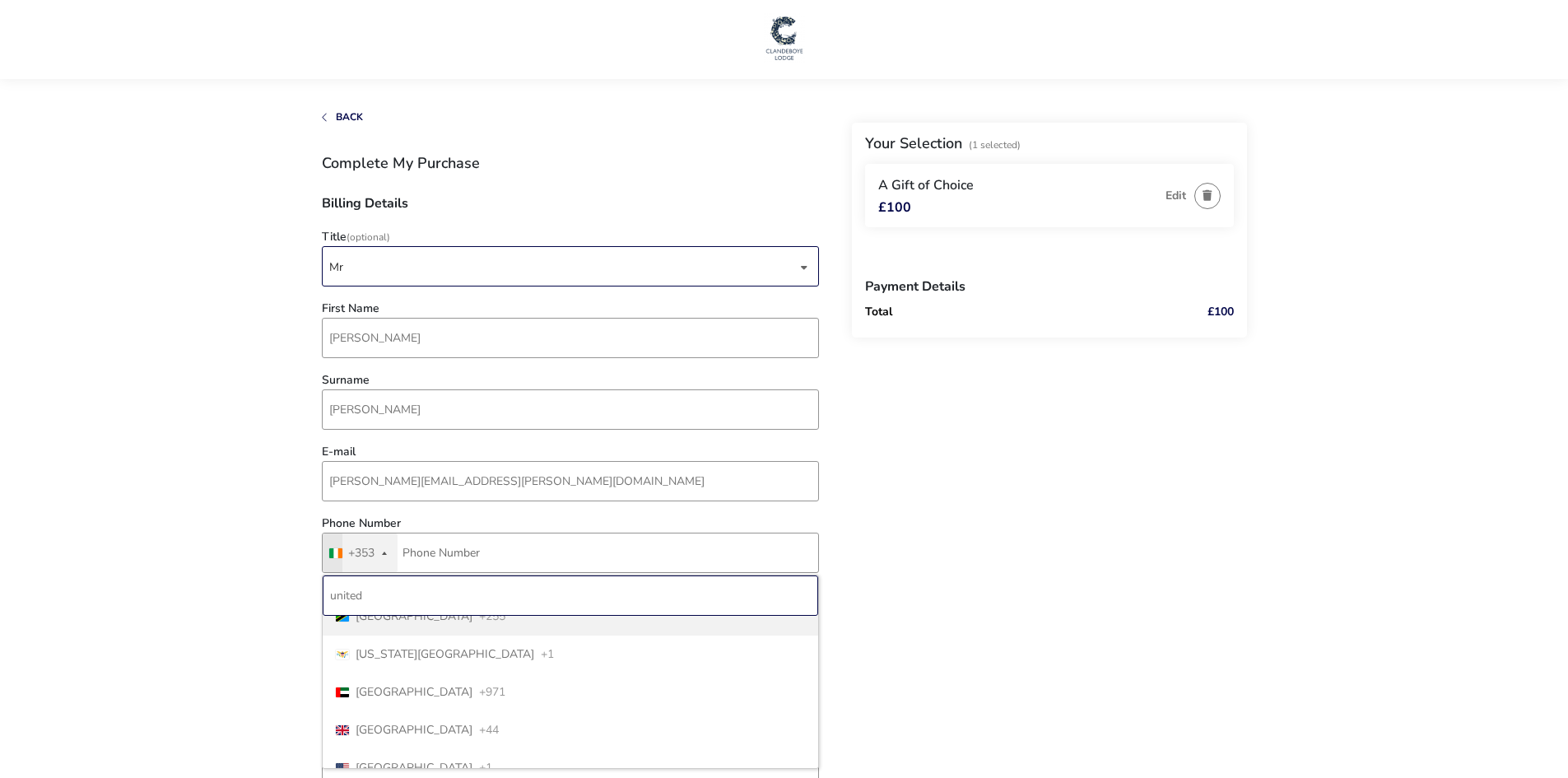
scroll to position [37, 0]
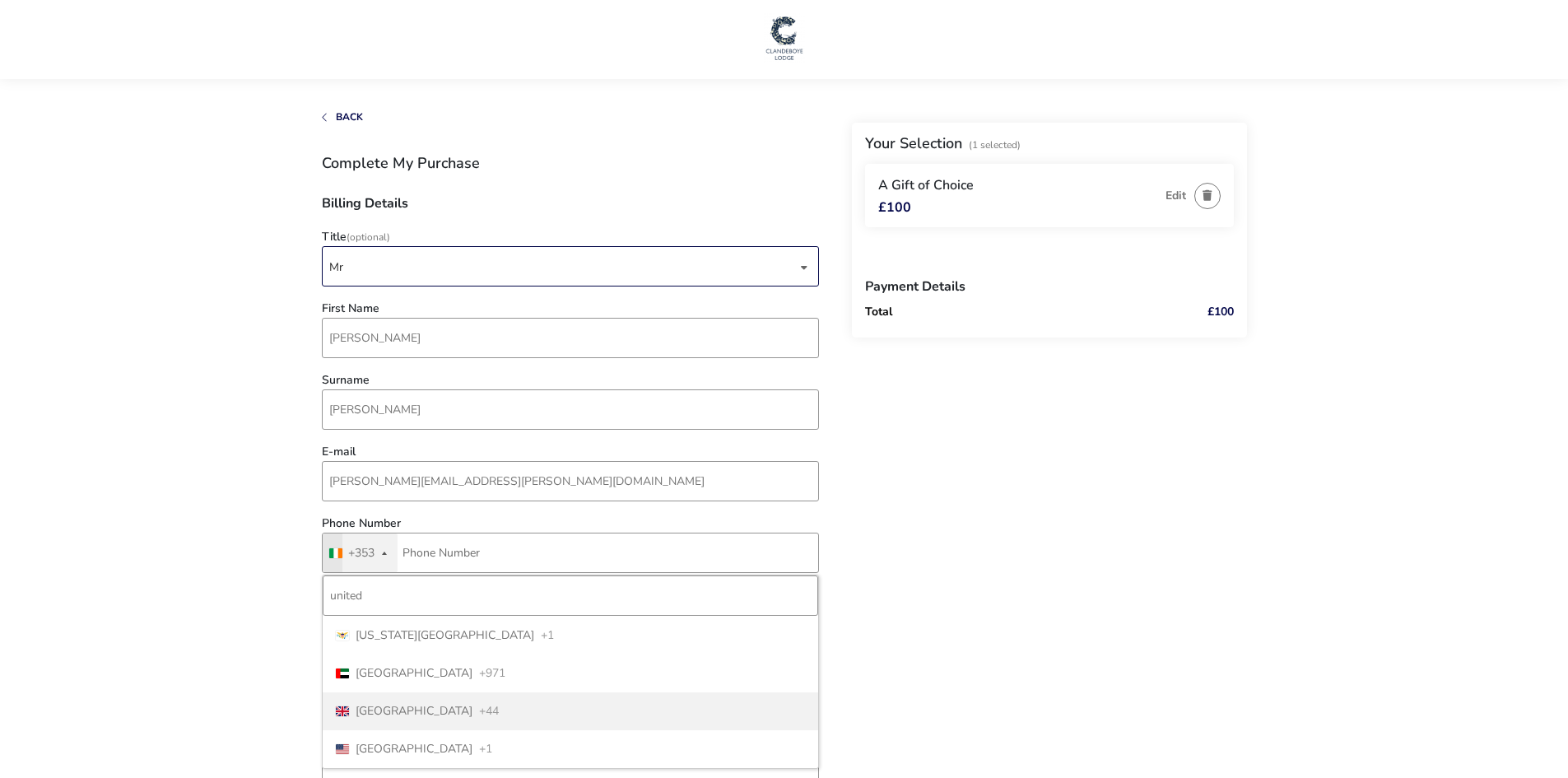
click at [539, 715] on li "[GEOGRAPHIC_DATA] +44" at bounding box center [571, 711] width 496 height 38
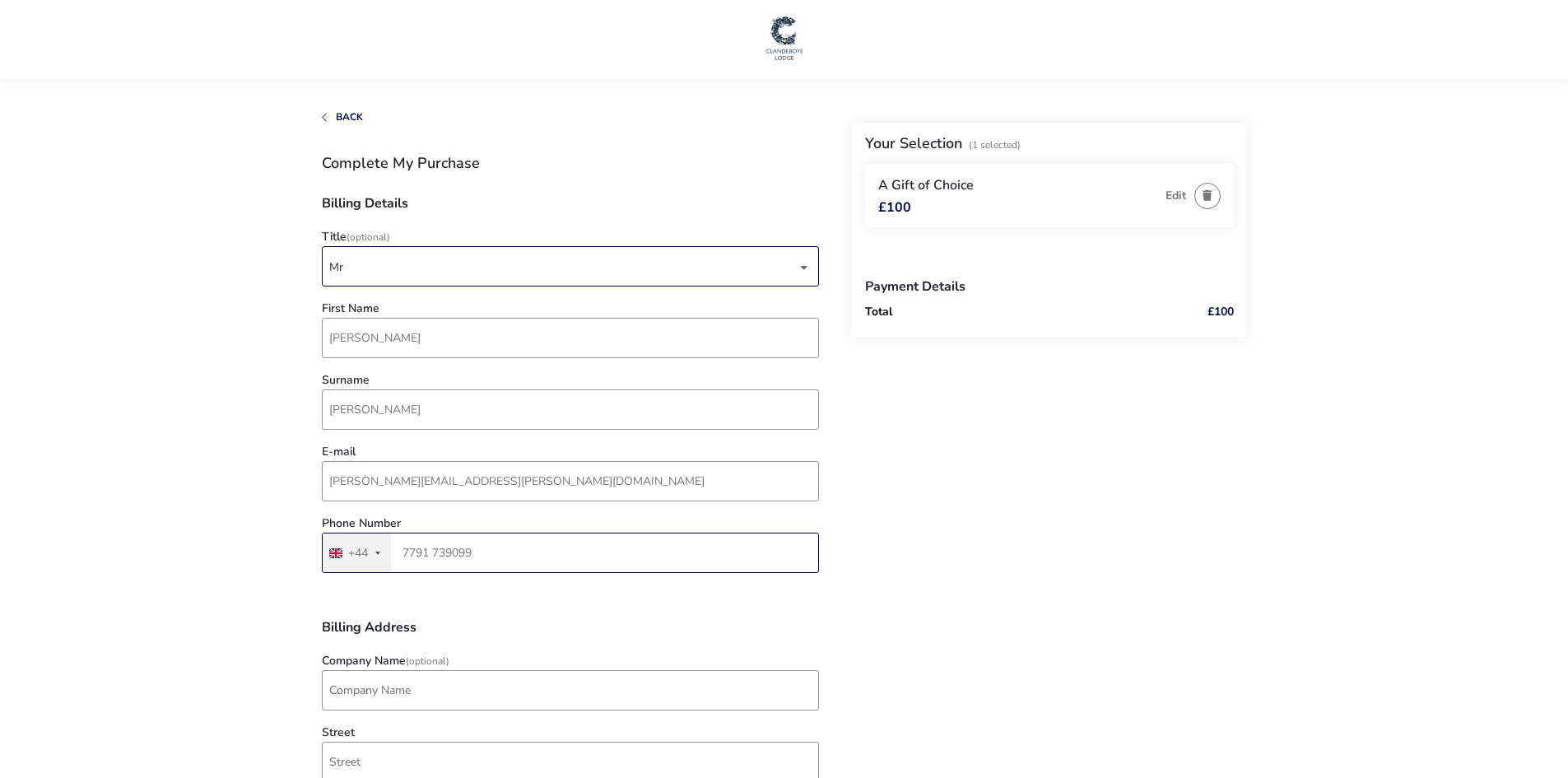
type input "7791 739099"
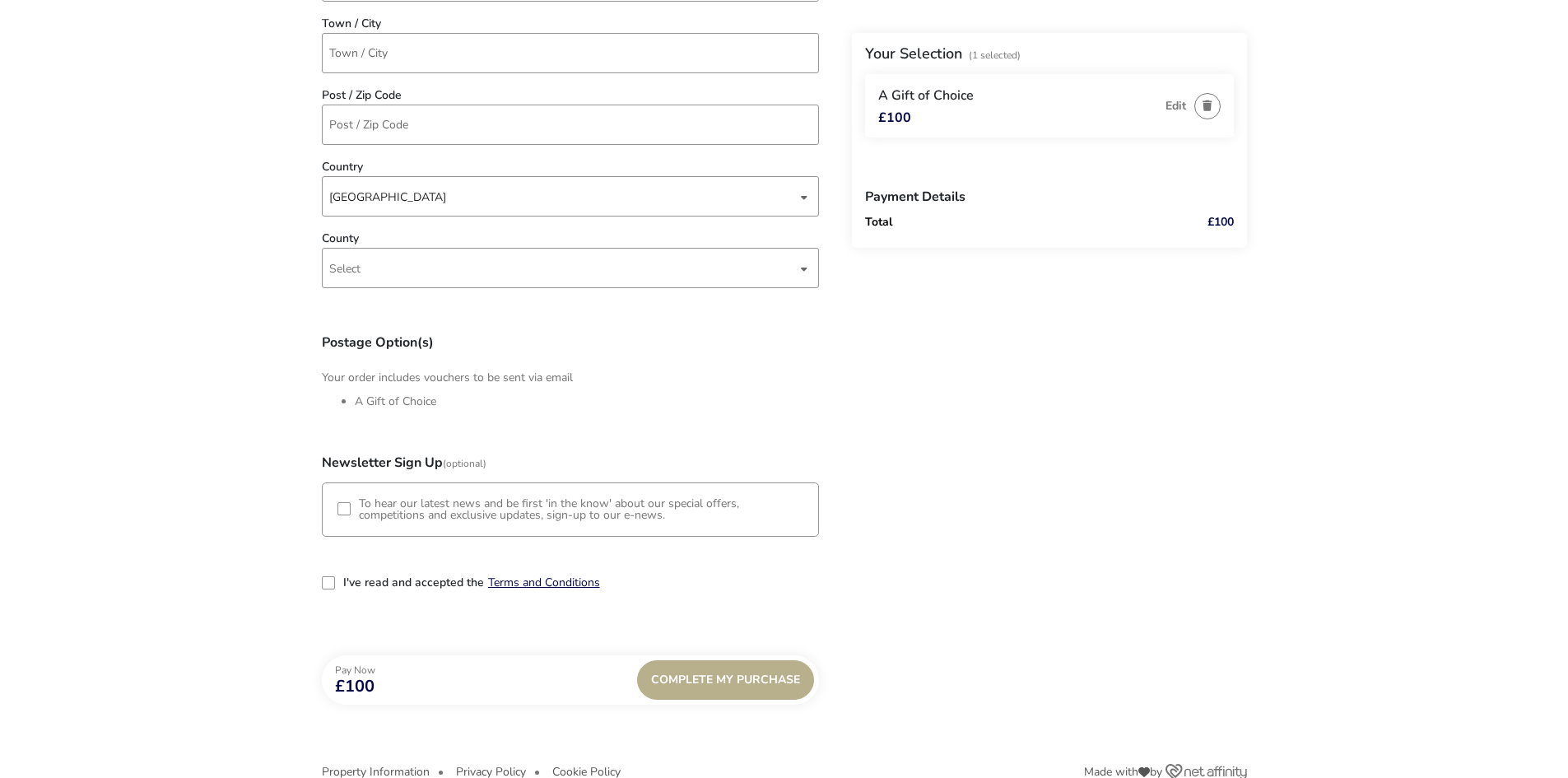
scroll to position [815, 0]
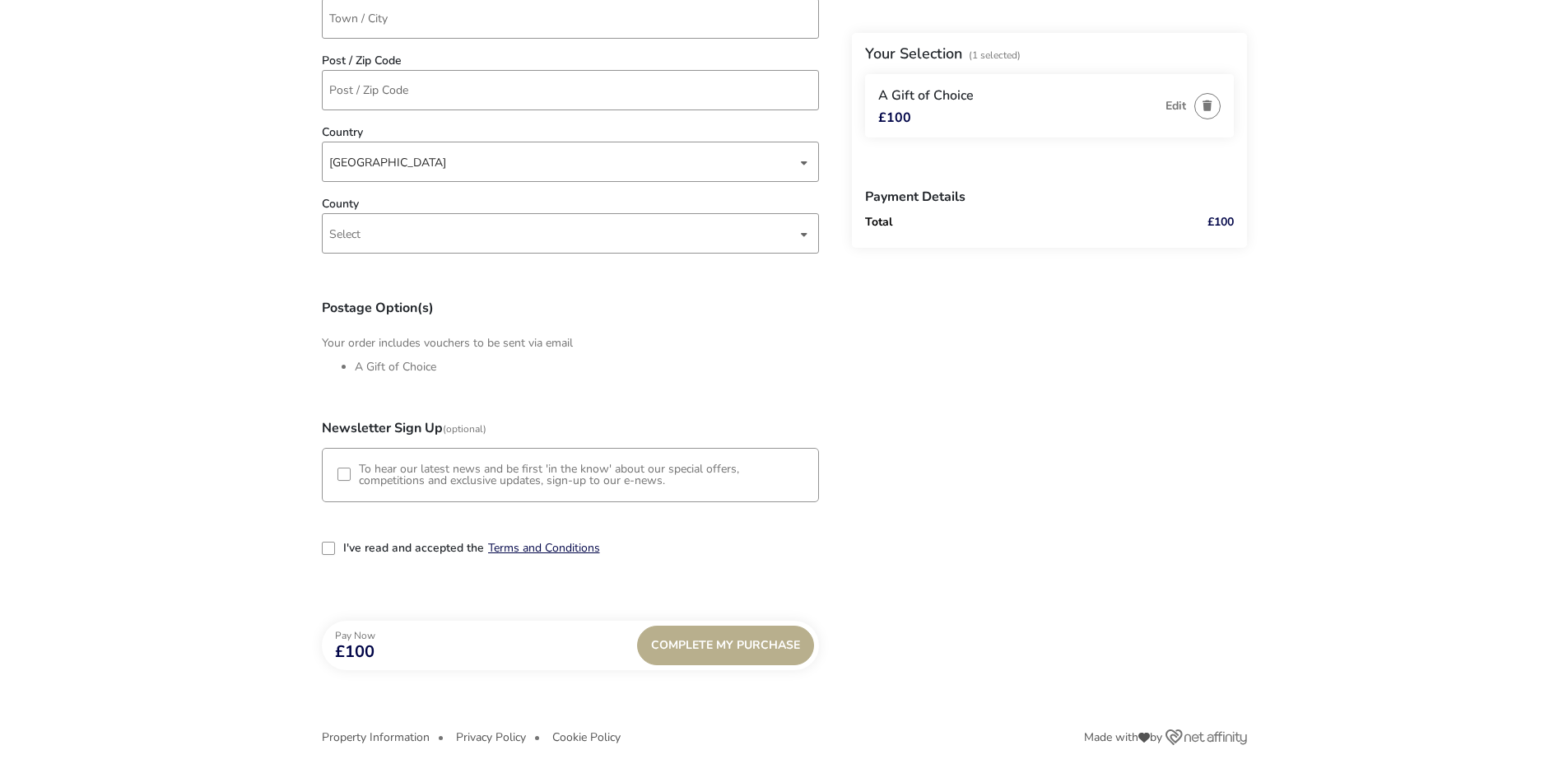
click at [327, 548] on div "3-term_condi" at bounding box center [328, 548] width 14 height 14
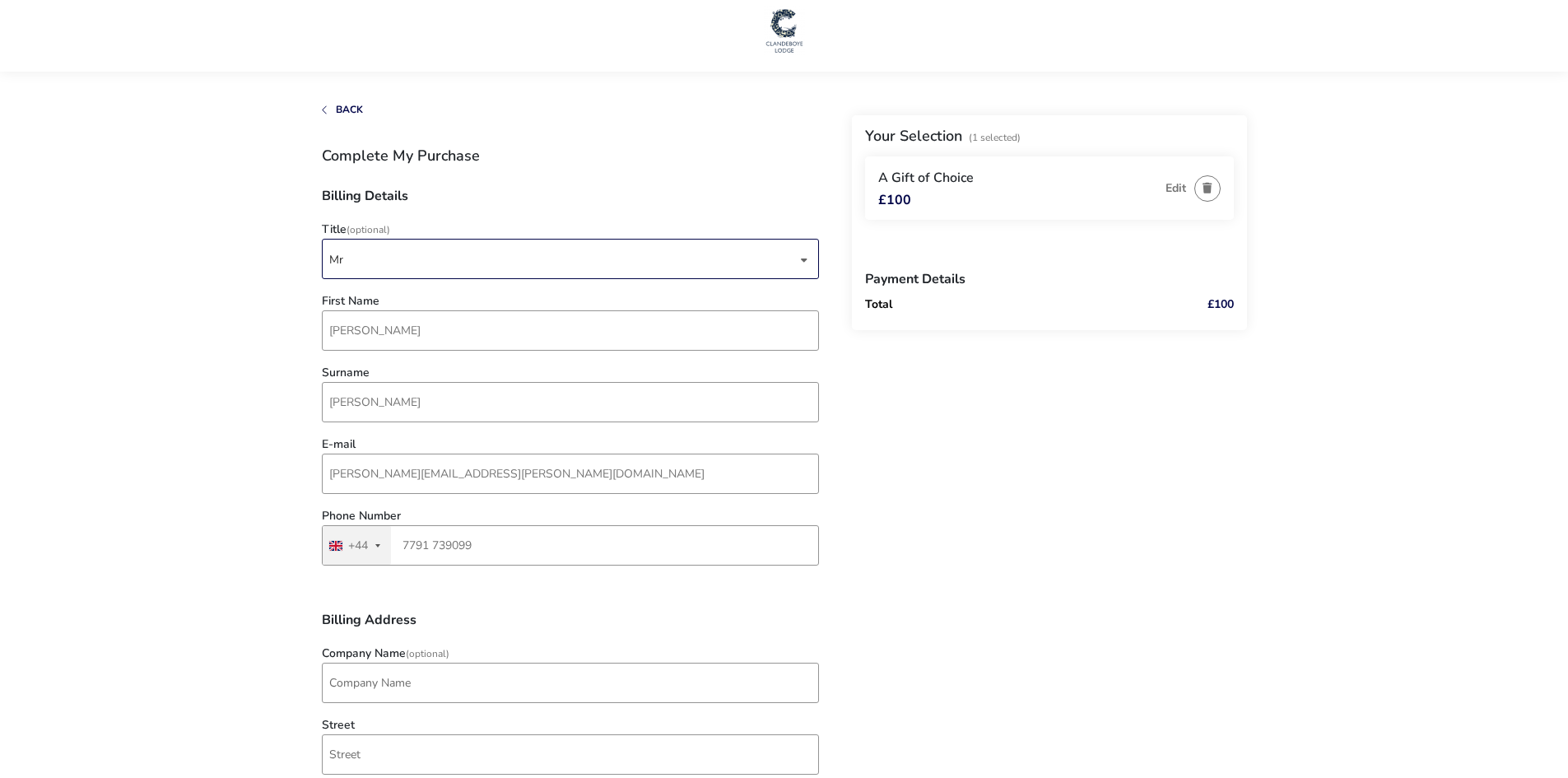
scroll to position [0, 0]
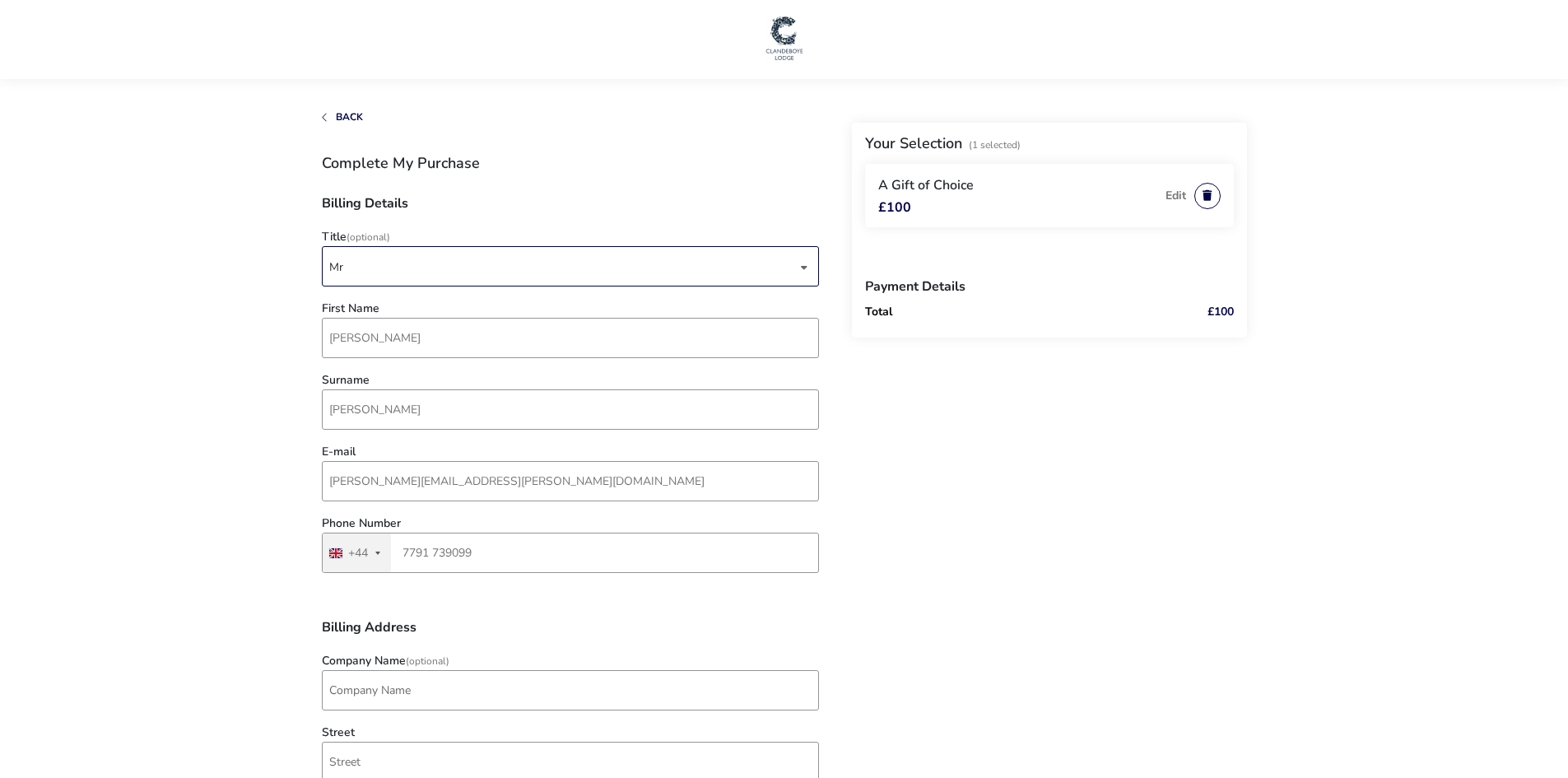
click at [1206, 189] on button "button" at bounding box center [1207, 195] width 26 height 26
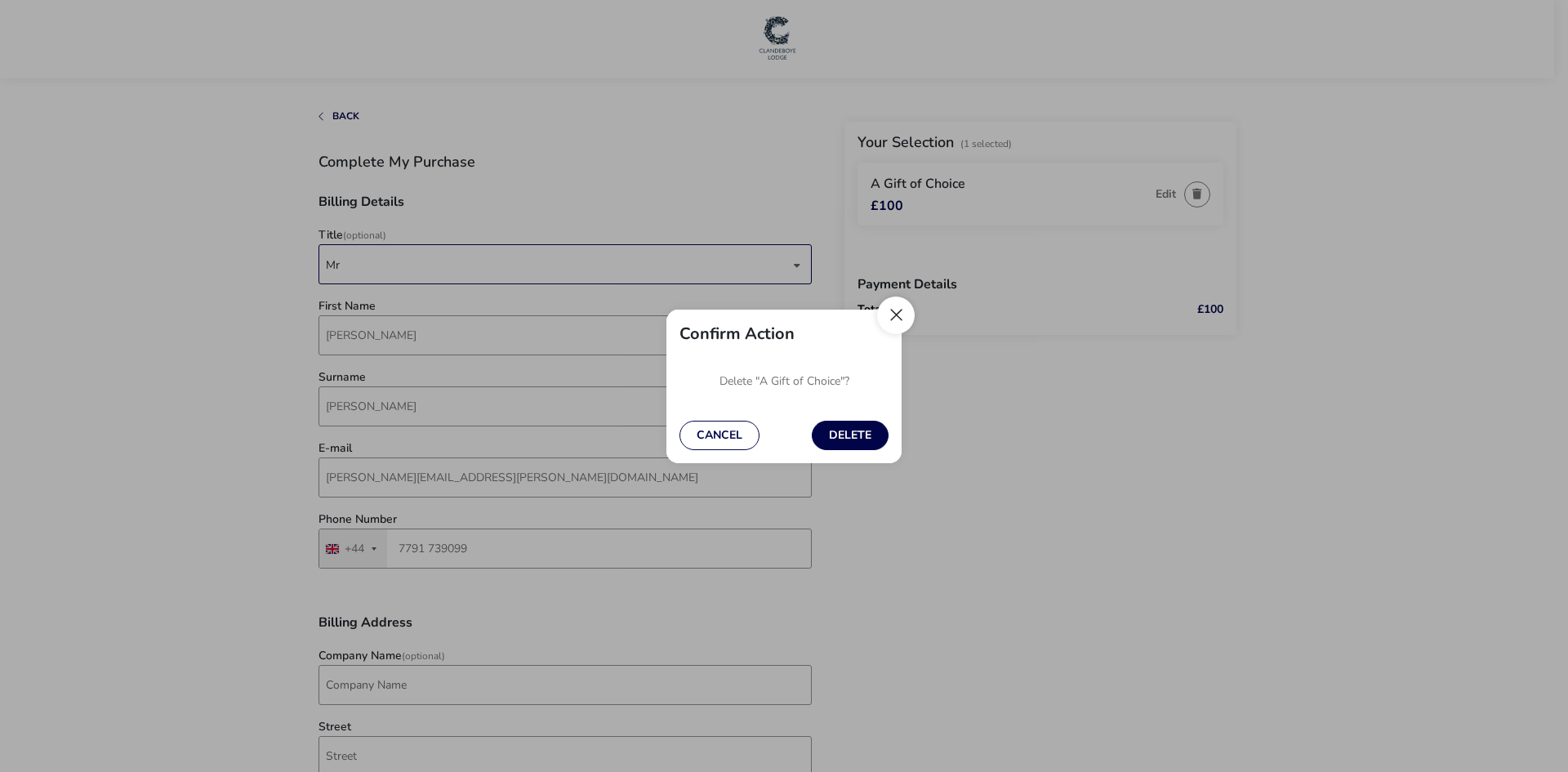
click at [899, 319] on button "Close" at bounding box center [896, 315] width 38 height 38
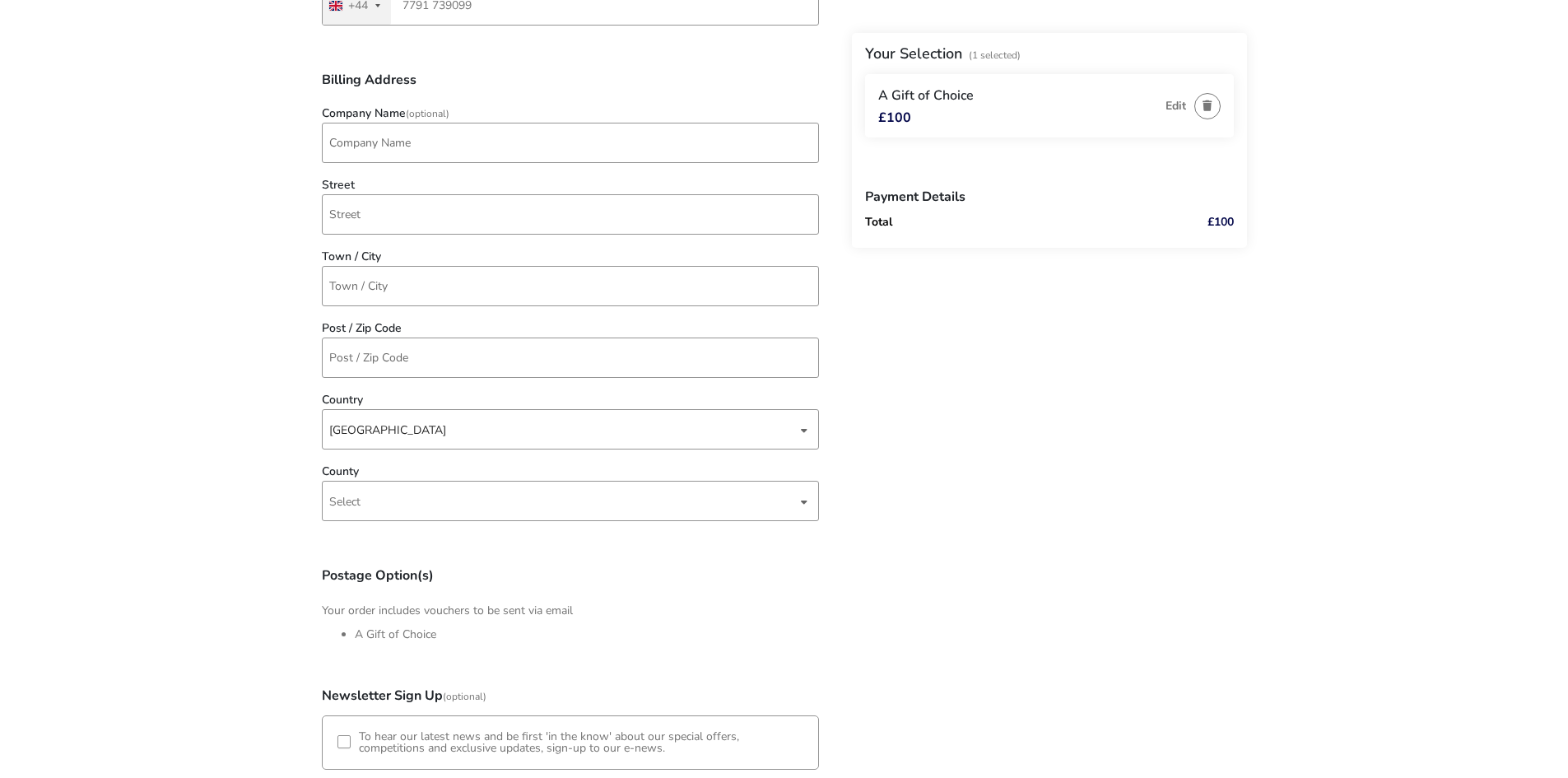
scroll to position [239, 0]
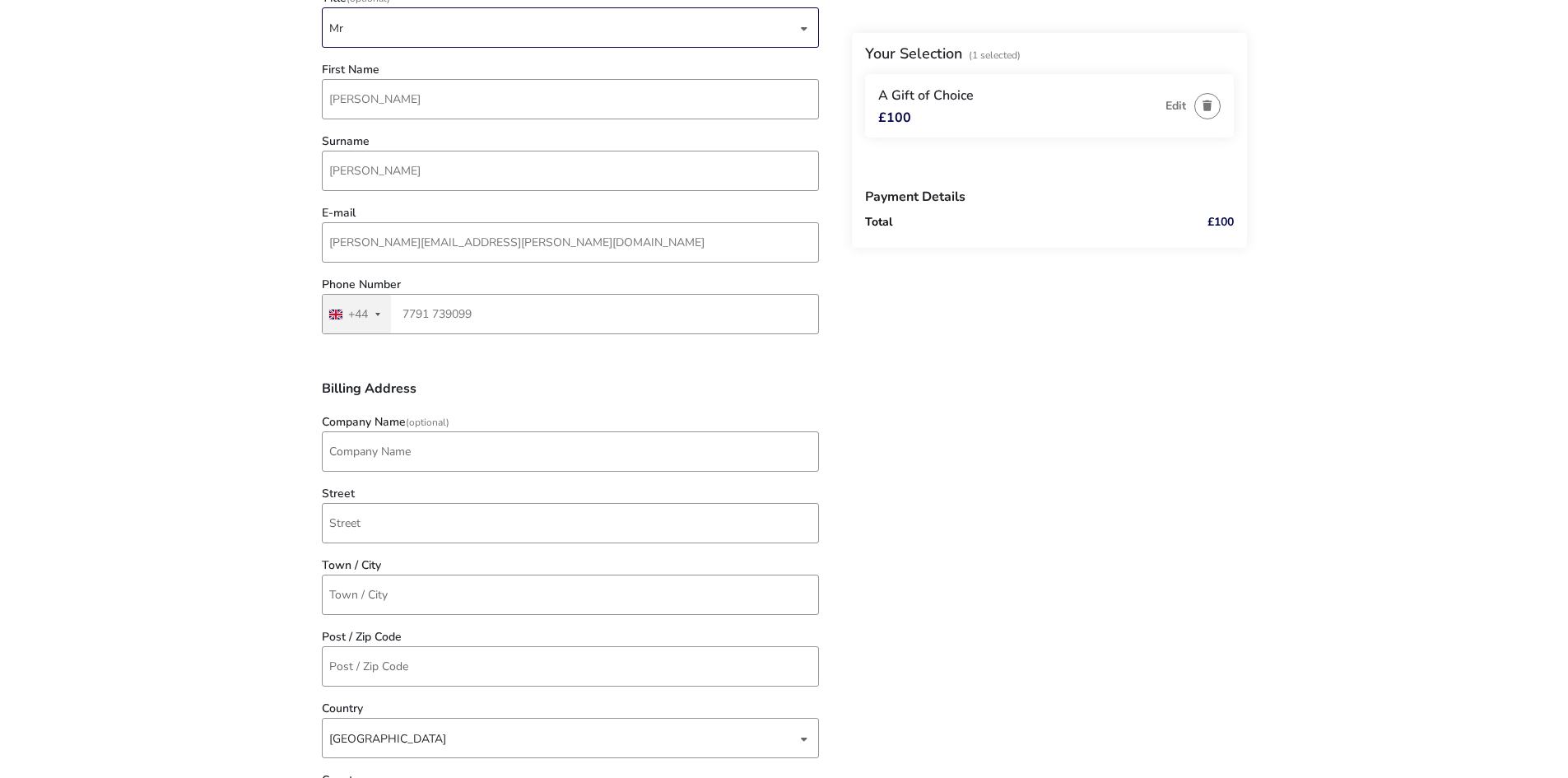
click at [968, 363] on div "Back Your Selection (1 Selected) A Gift of Choice £100 Edit Payment Details Tot…" at bounding box center [784, 576] width 925 height 1406
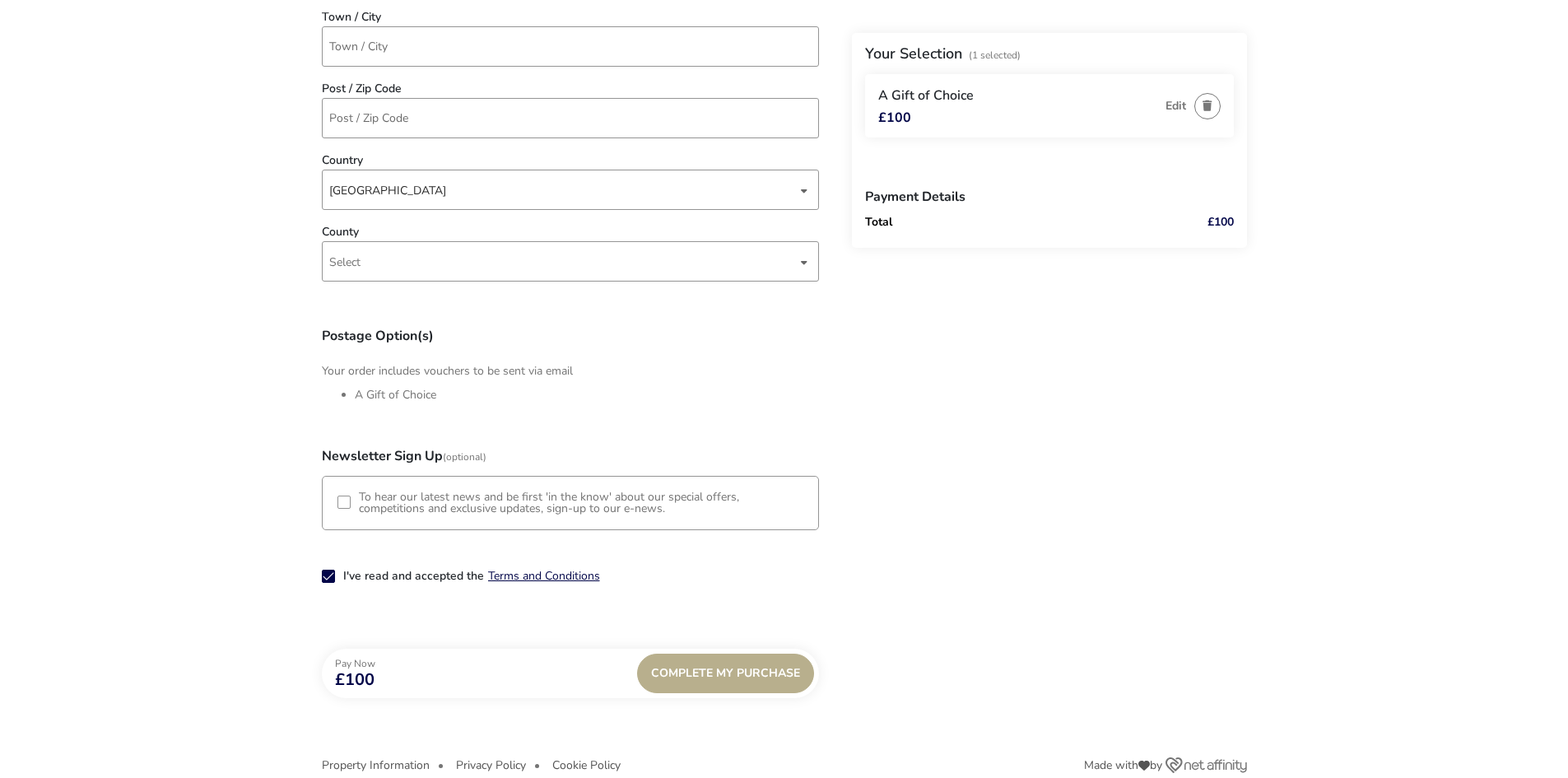
scroll to position [815, 0]
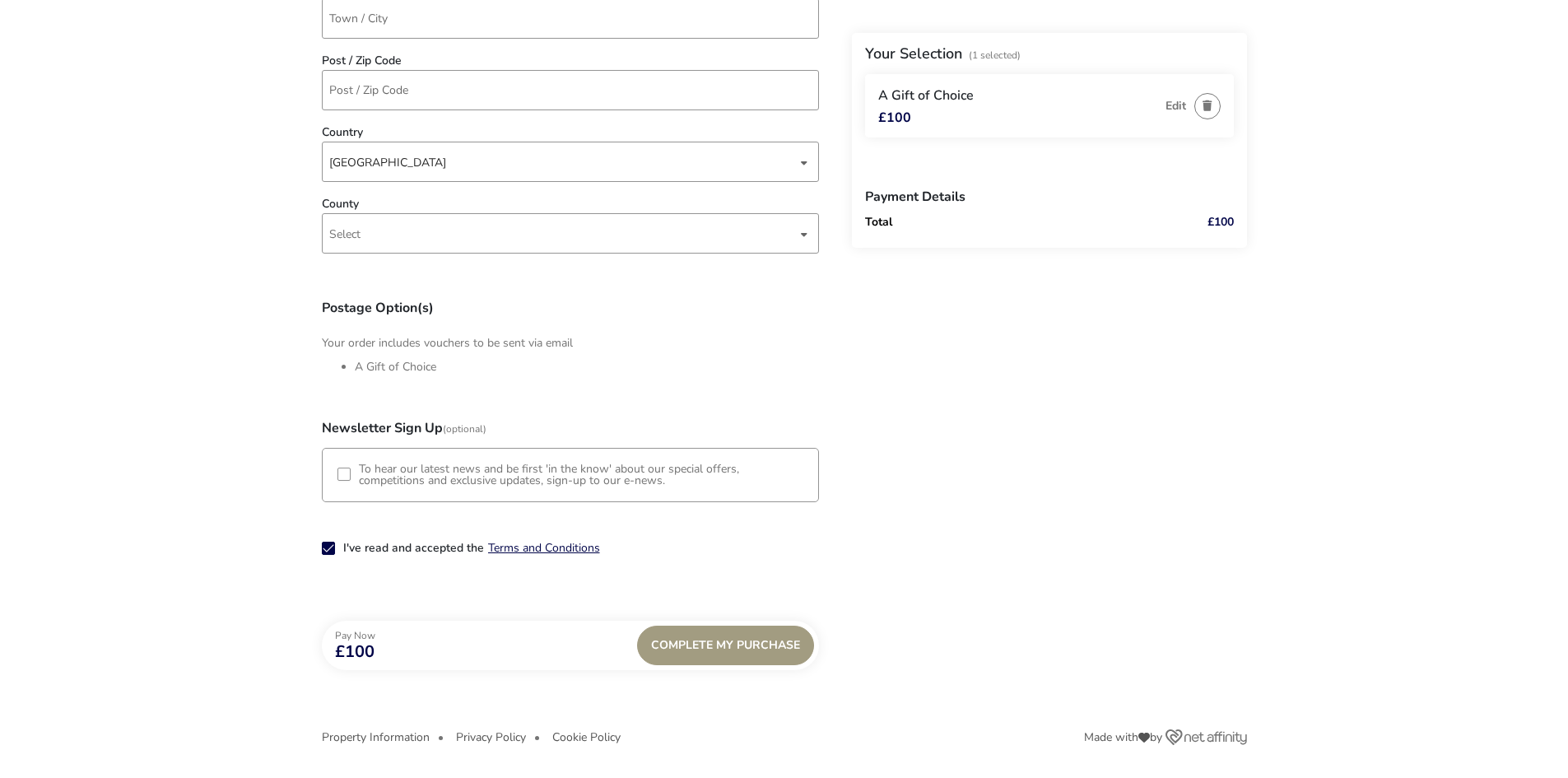
click at [758, 640] on div "Complete My Purchase" at bounding box center [726, 645] width 177 height 40
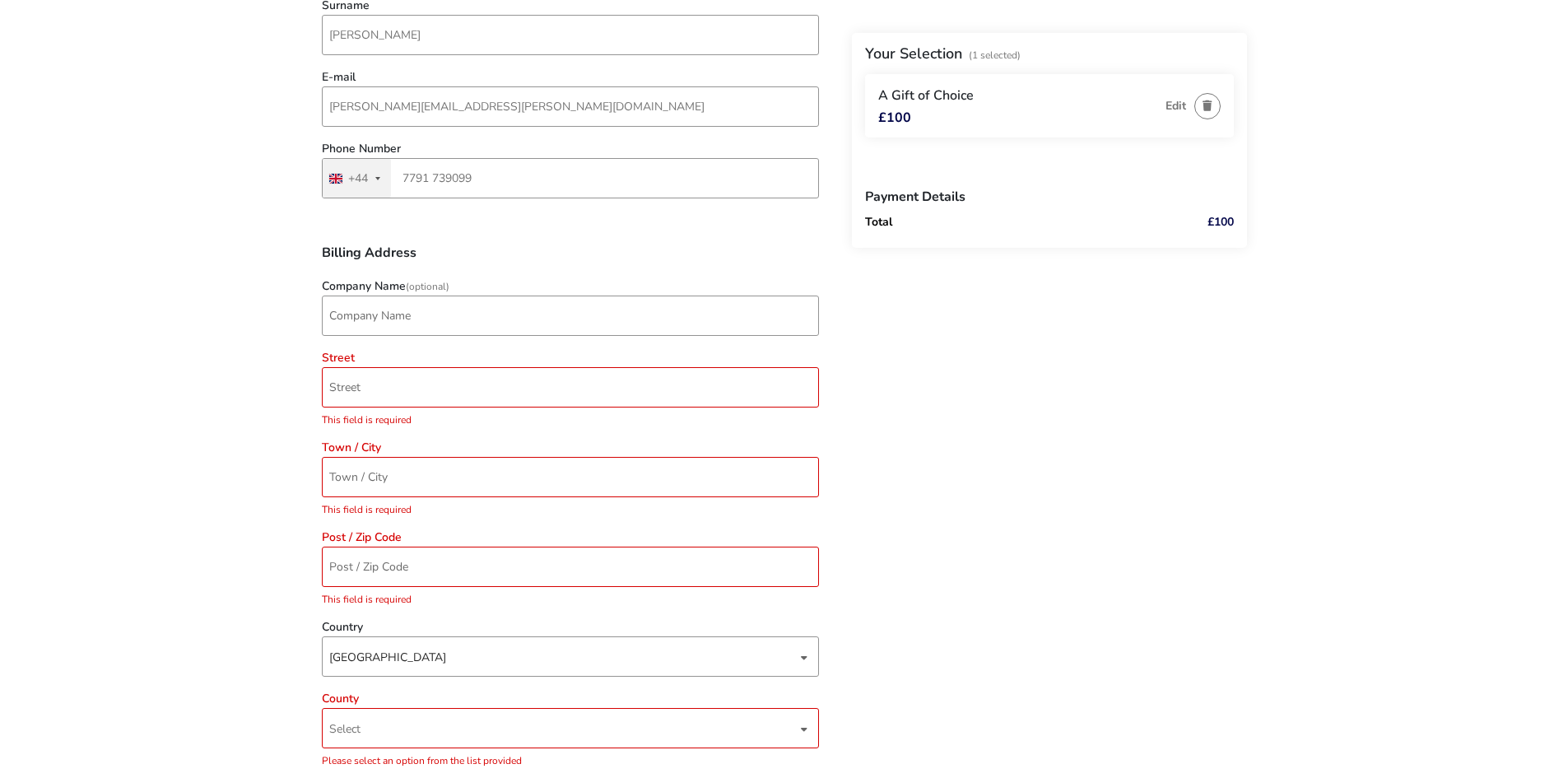
scroll to position [373, 0]
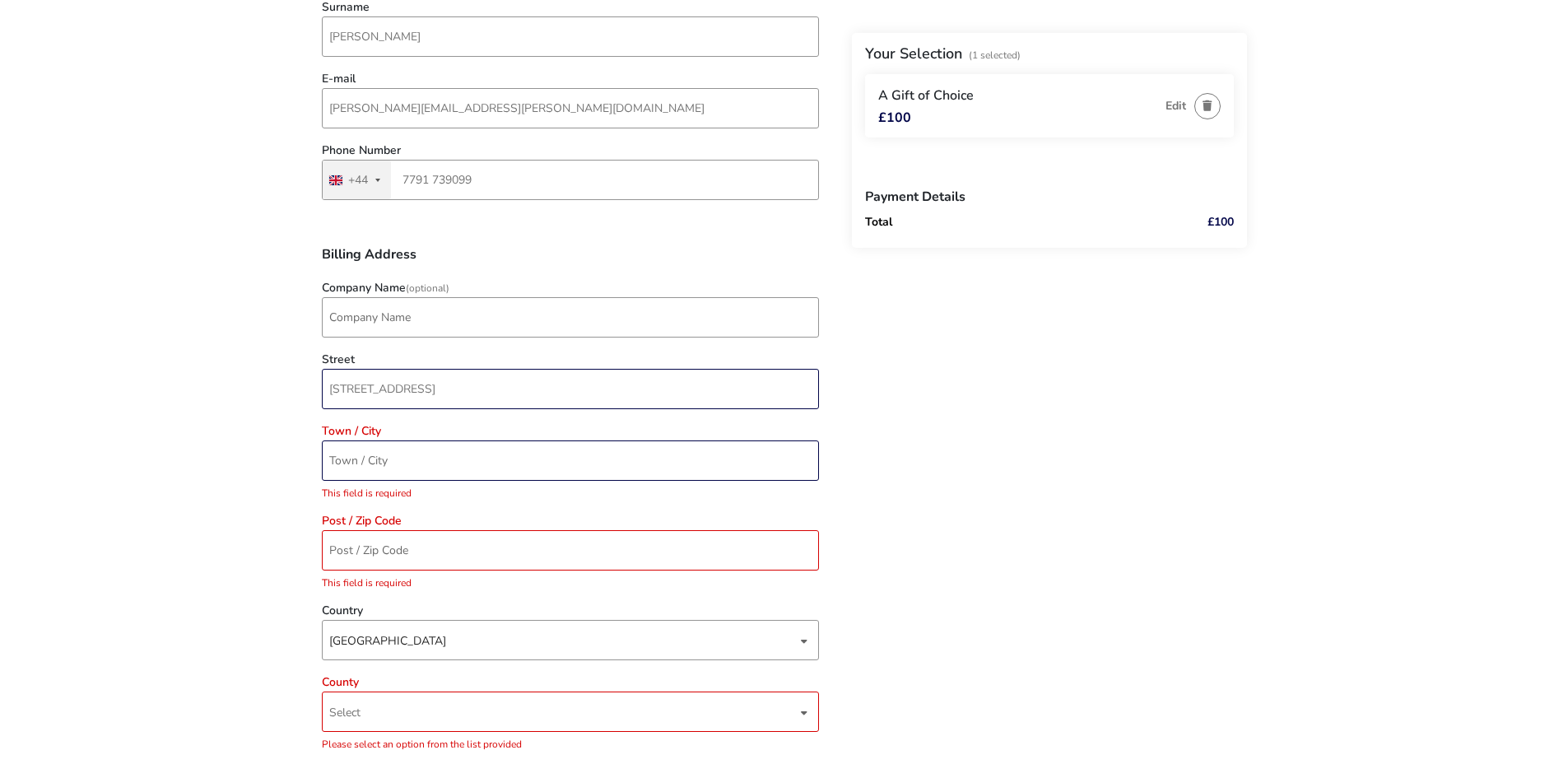
type input "[STREET_ADDRESS]"
click at [399, 462] on input "Town / City" at bounding box center [570, 460] width 497 height 41
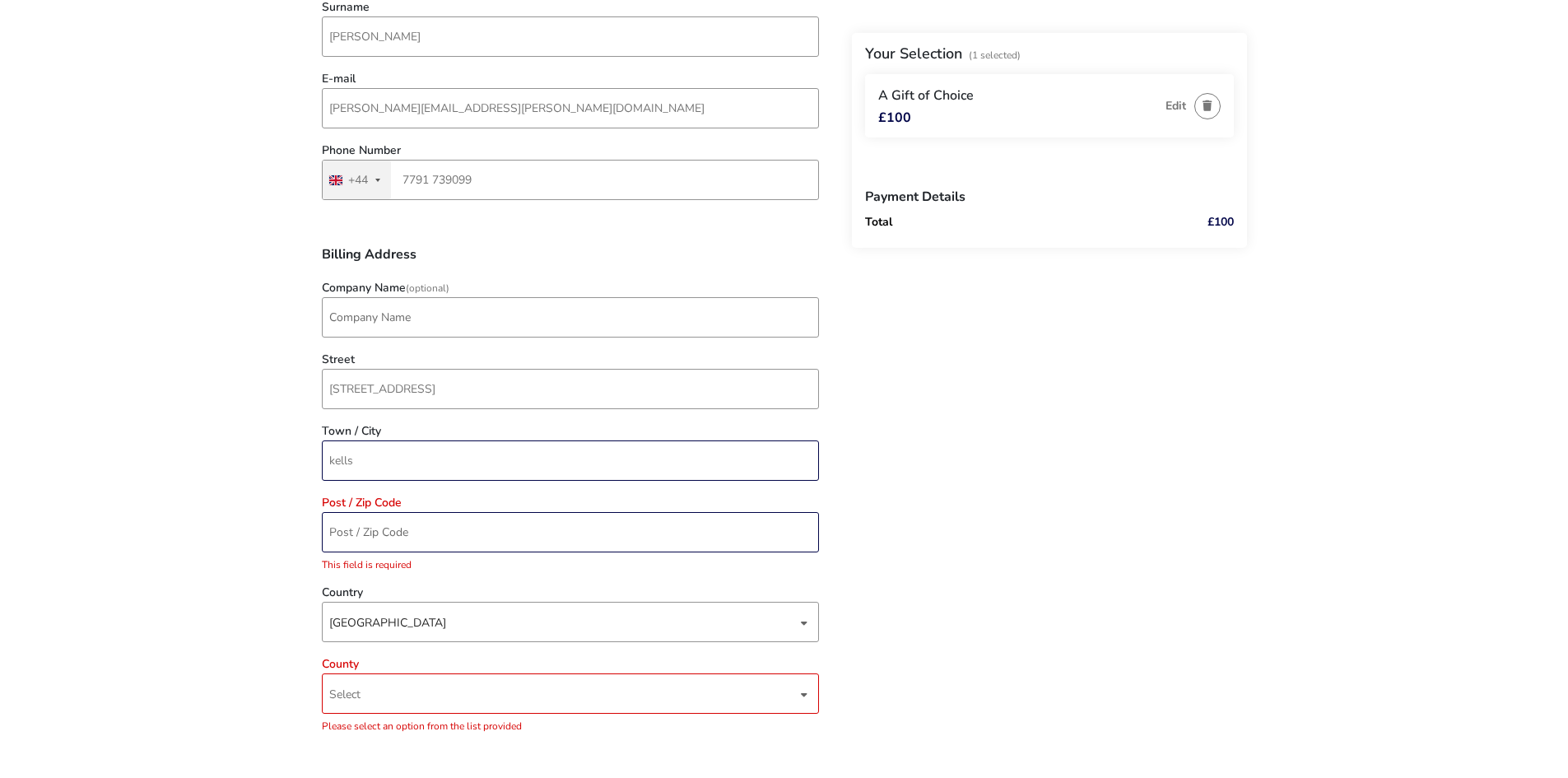
type input "kells"
click at [375, 532] on input "Post / Zip Code" at bounding box center [570, 532] width 497 height 41
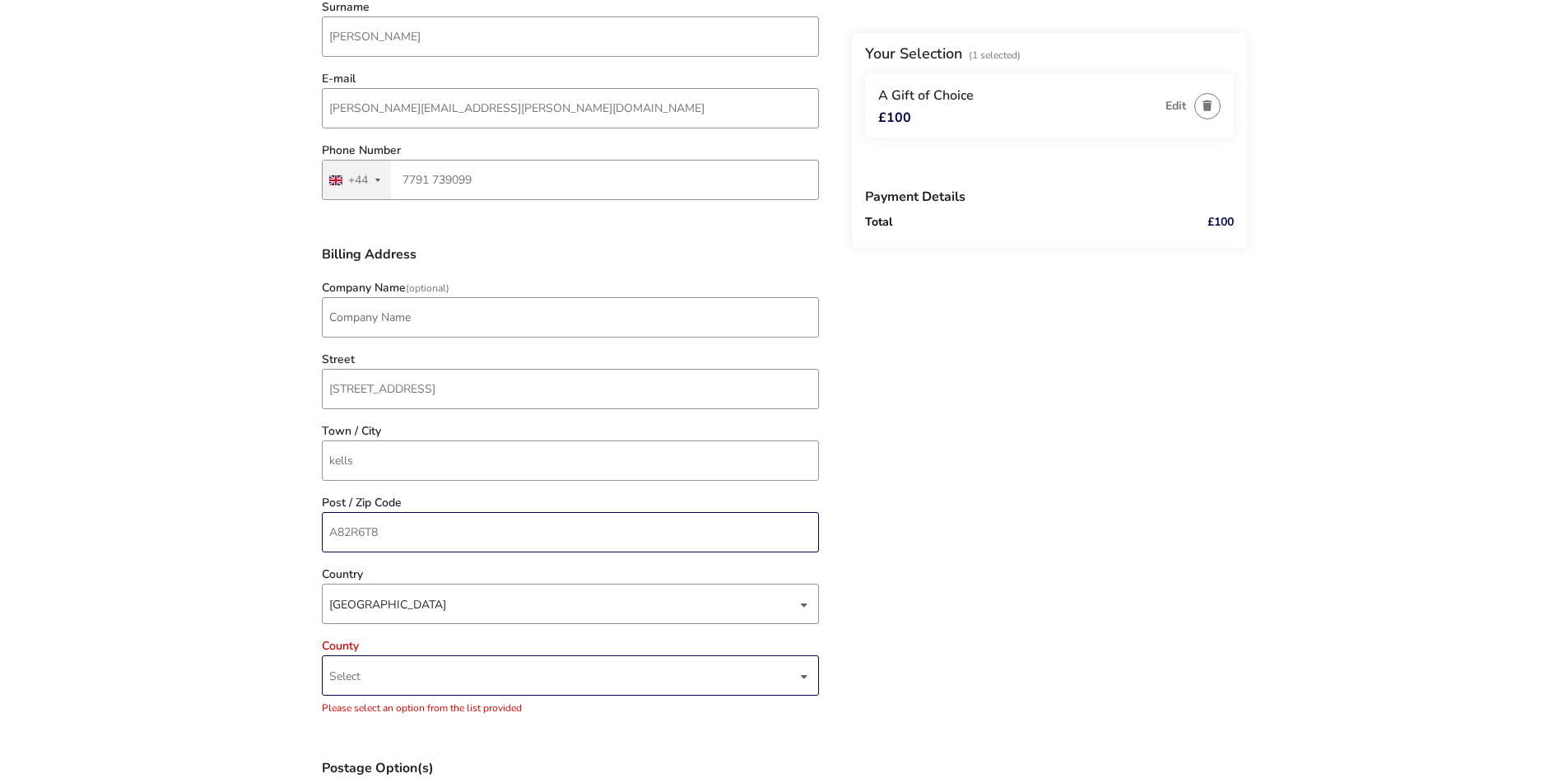
type input "A82R6T8"
click at [349, 682] on span "Select" at bounding box center [345, 676] width 32 height 15
click at [396, 582] on li "Meath" at bounding box center [571, 580] width 497 height 41
click at [284, 586] on naf-pibe-voucher-state "1 Selected £100 Back Your Selection (1 Selected) A Gift of Choice £100 Edit Pay…" at bounding box center [784, 423] width 1568 height 1592
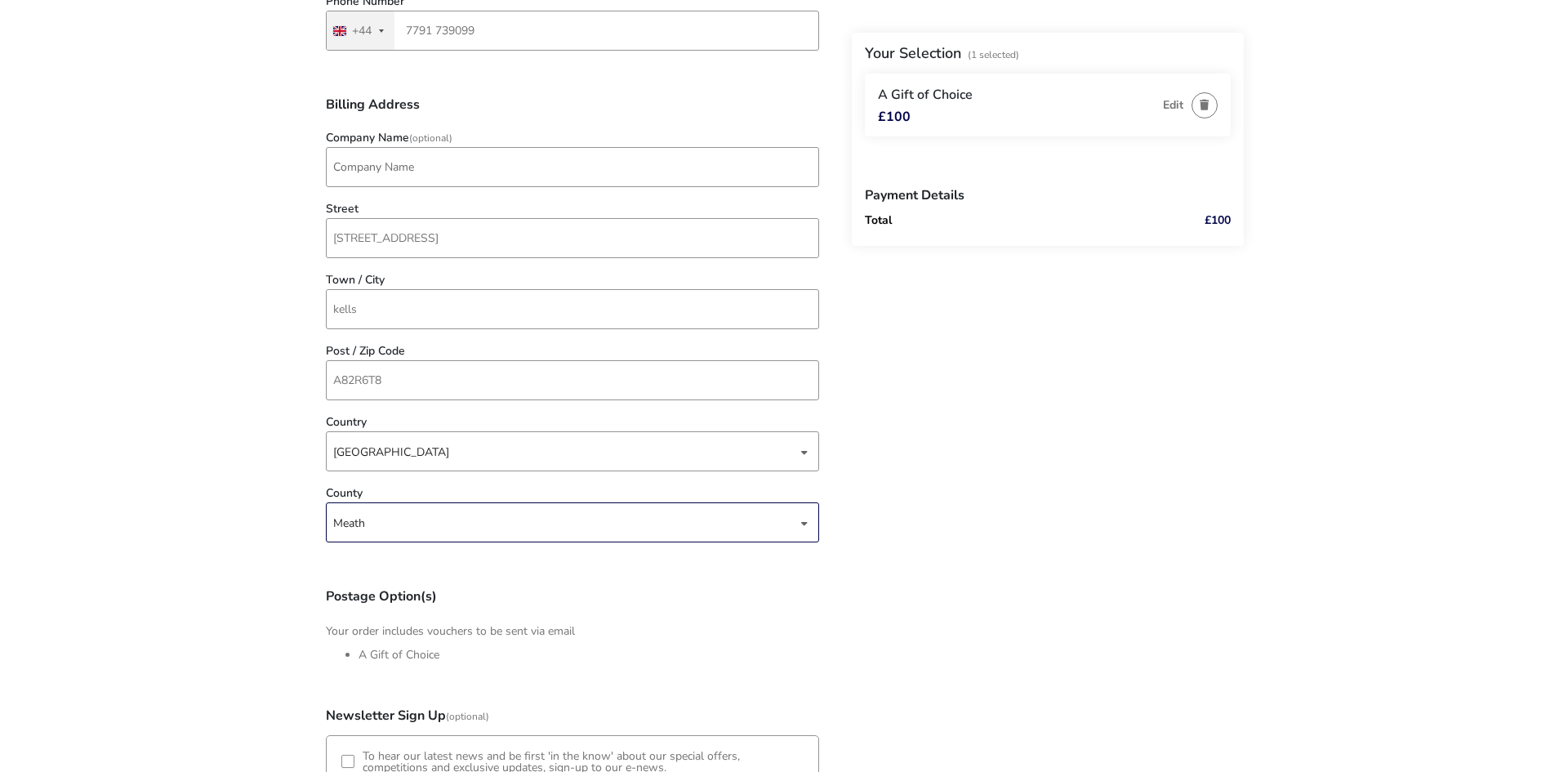
scroll to position [778, 0]
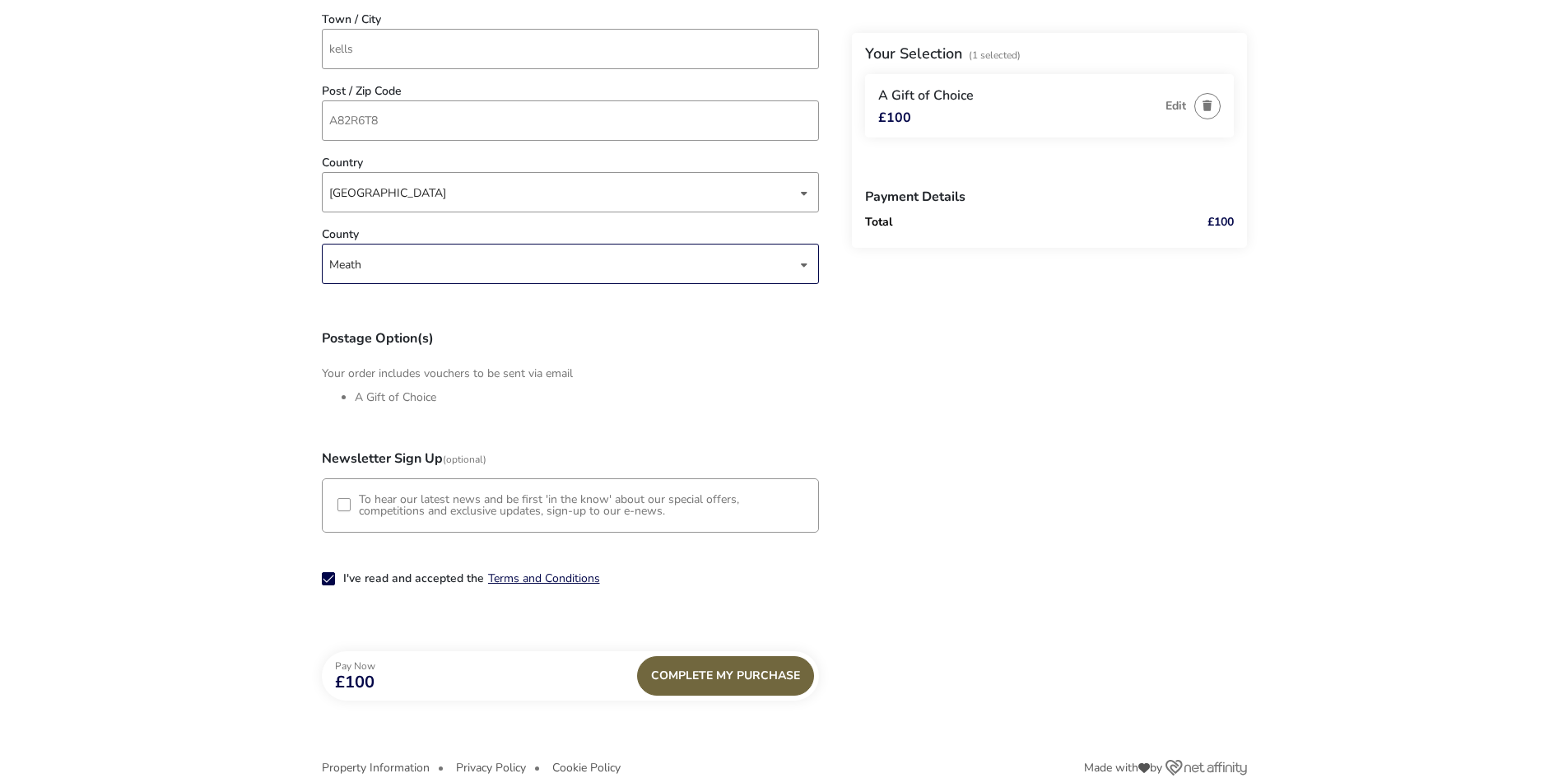
click at [738, 674] on div "Complete My Purchase" at bounding box center [726, 676] width 177 height 40
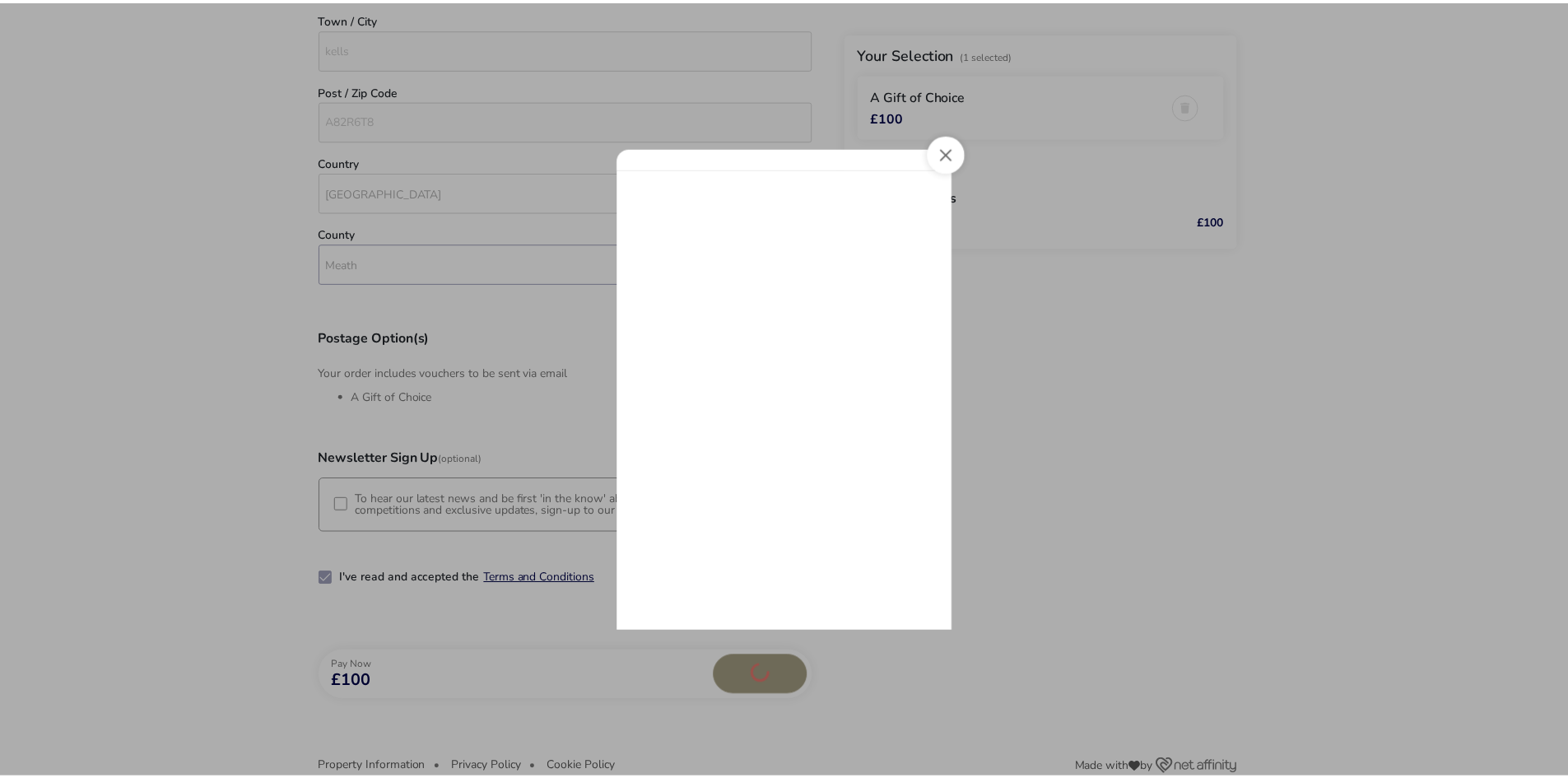
scroll to position [0, 0]
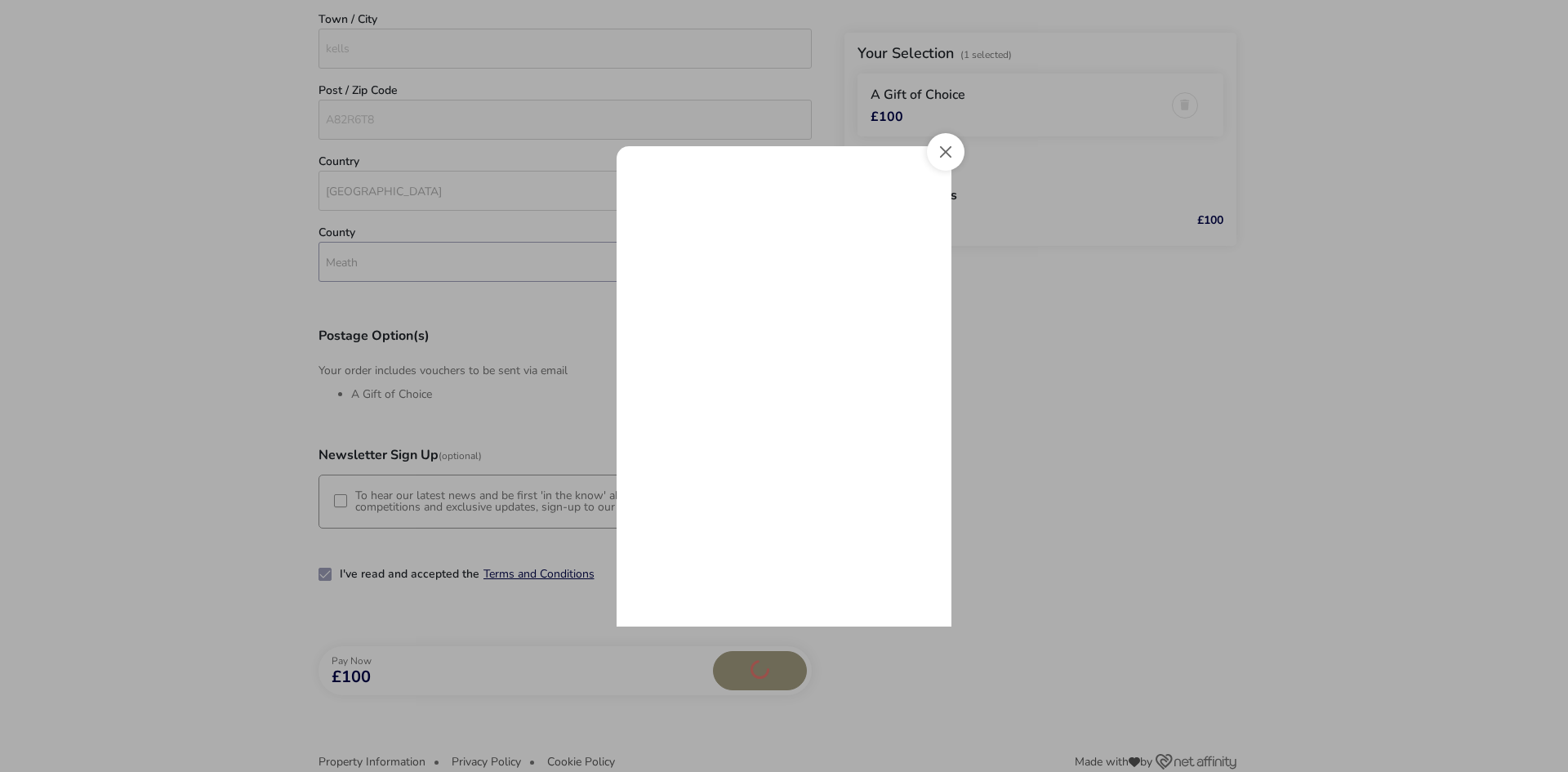
click at [942, 159] on button "Close" at bounding box center [945, 152] width 38 height 38
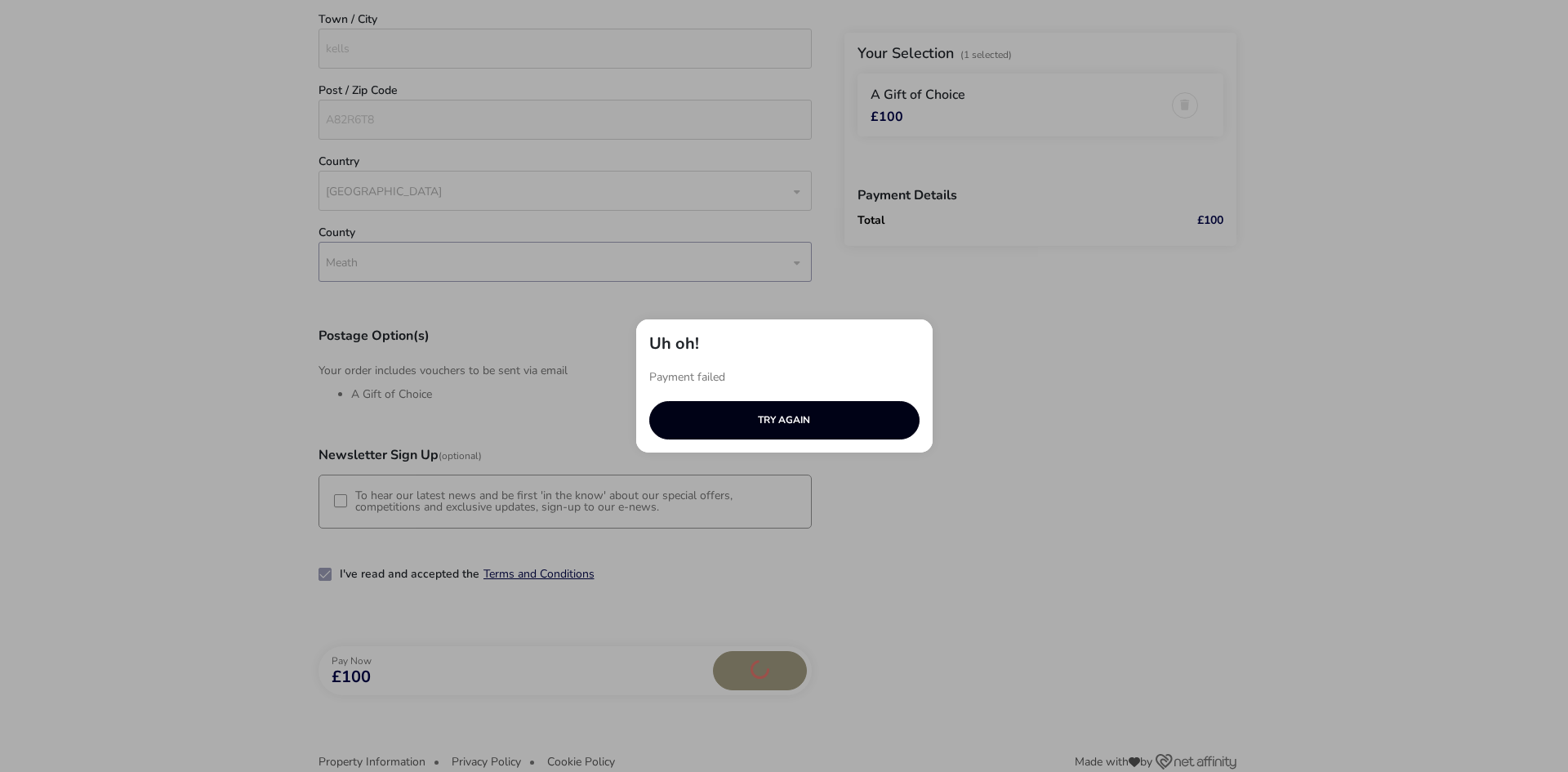
drag, startPoint x: 872, startPoint y: 420, endPoint x: 948, endPoint y: 417, distance: 76.1
click at [872, 419] on button "TRY AGAIN" at bounding box center [784, 420] width 270 height 39
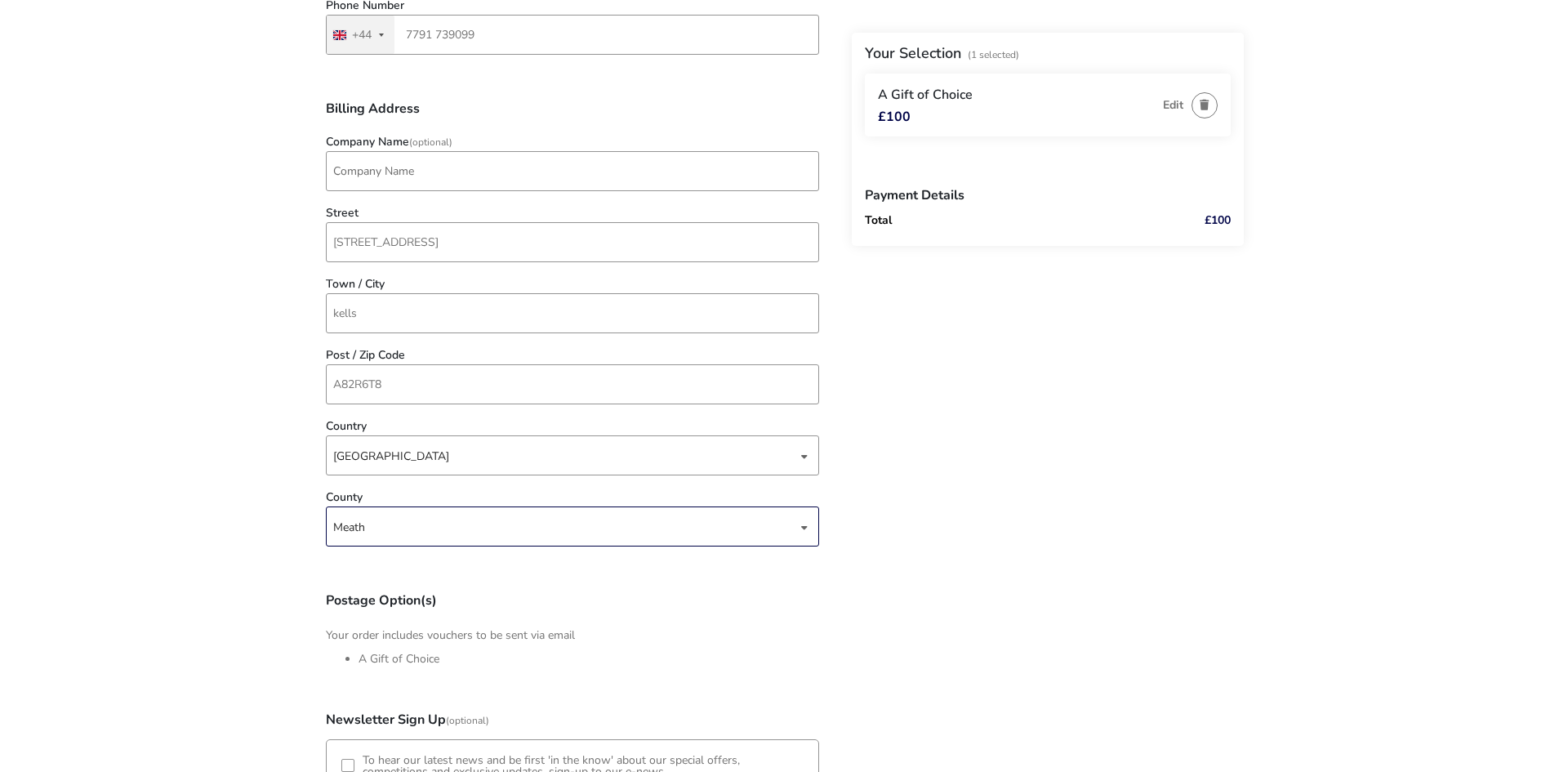
scroll to position [288, 0]
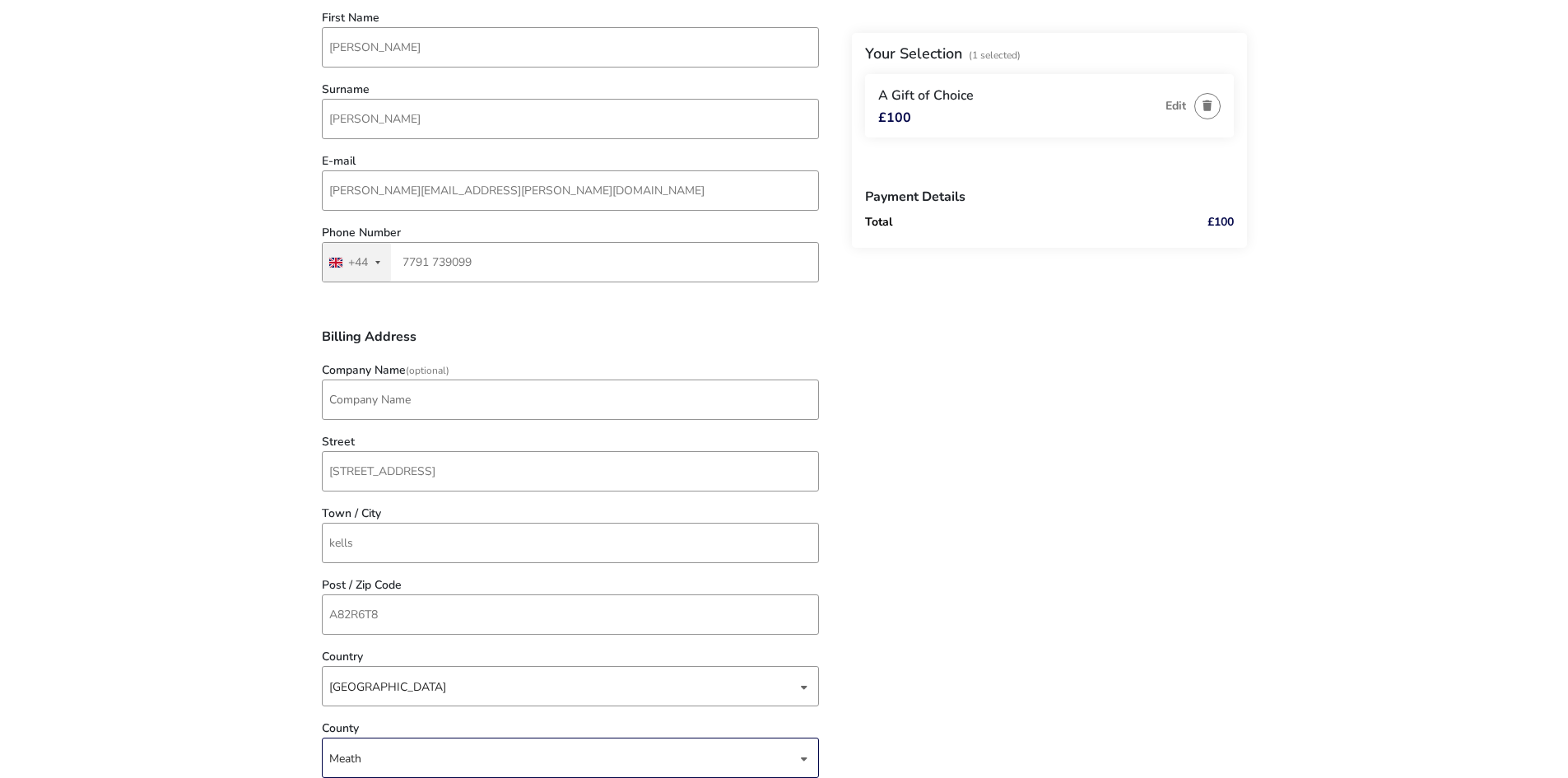
click at [1193, 111] on div "Edit" at bounding box center [1189, 105] width 63 height 37
click at [1176, 108] on button "Edit" at bounding box center [1175, 106] width 21 height 13
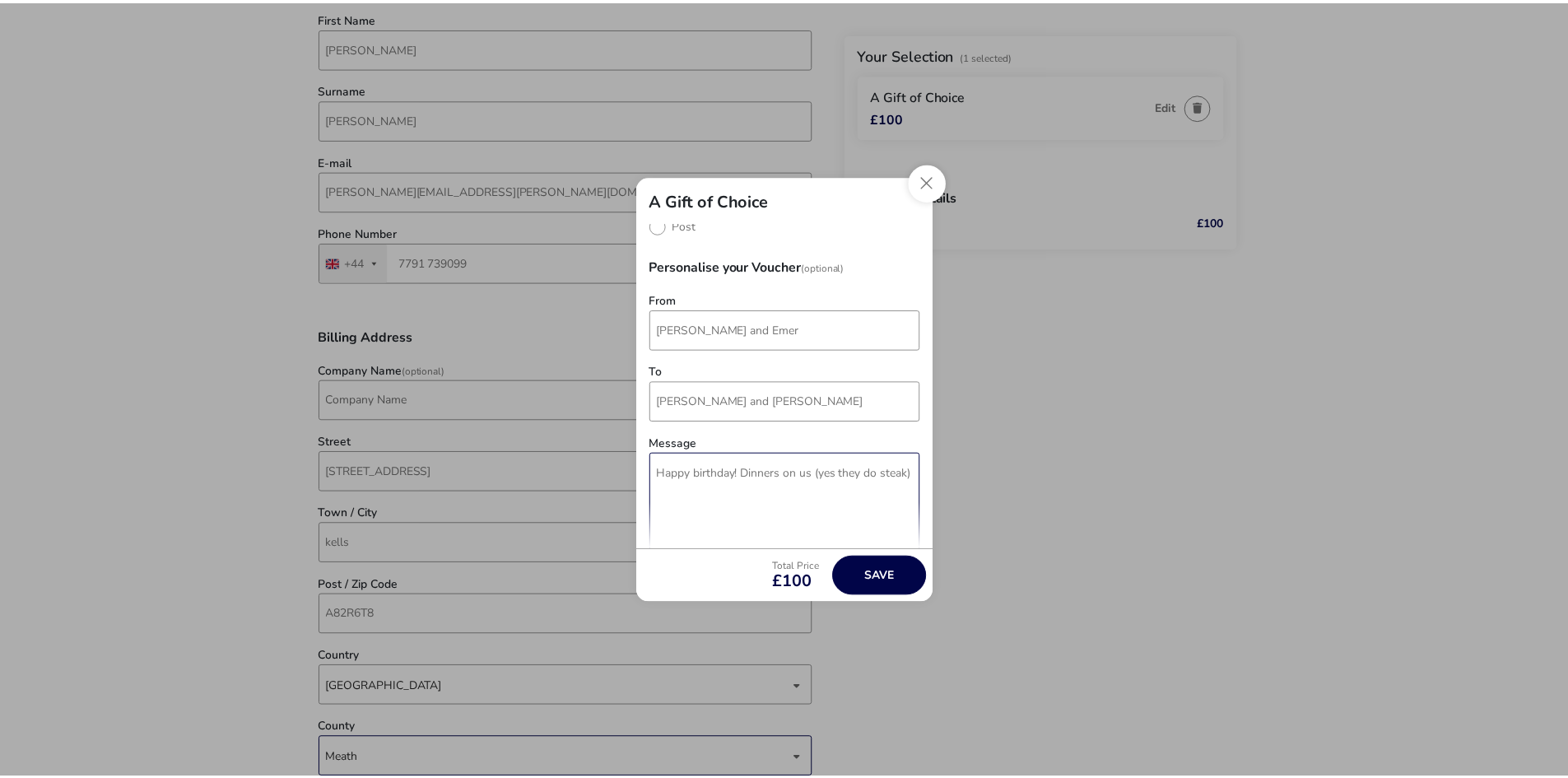
scroll to position [247, 0]
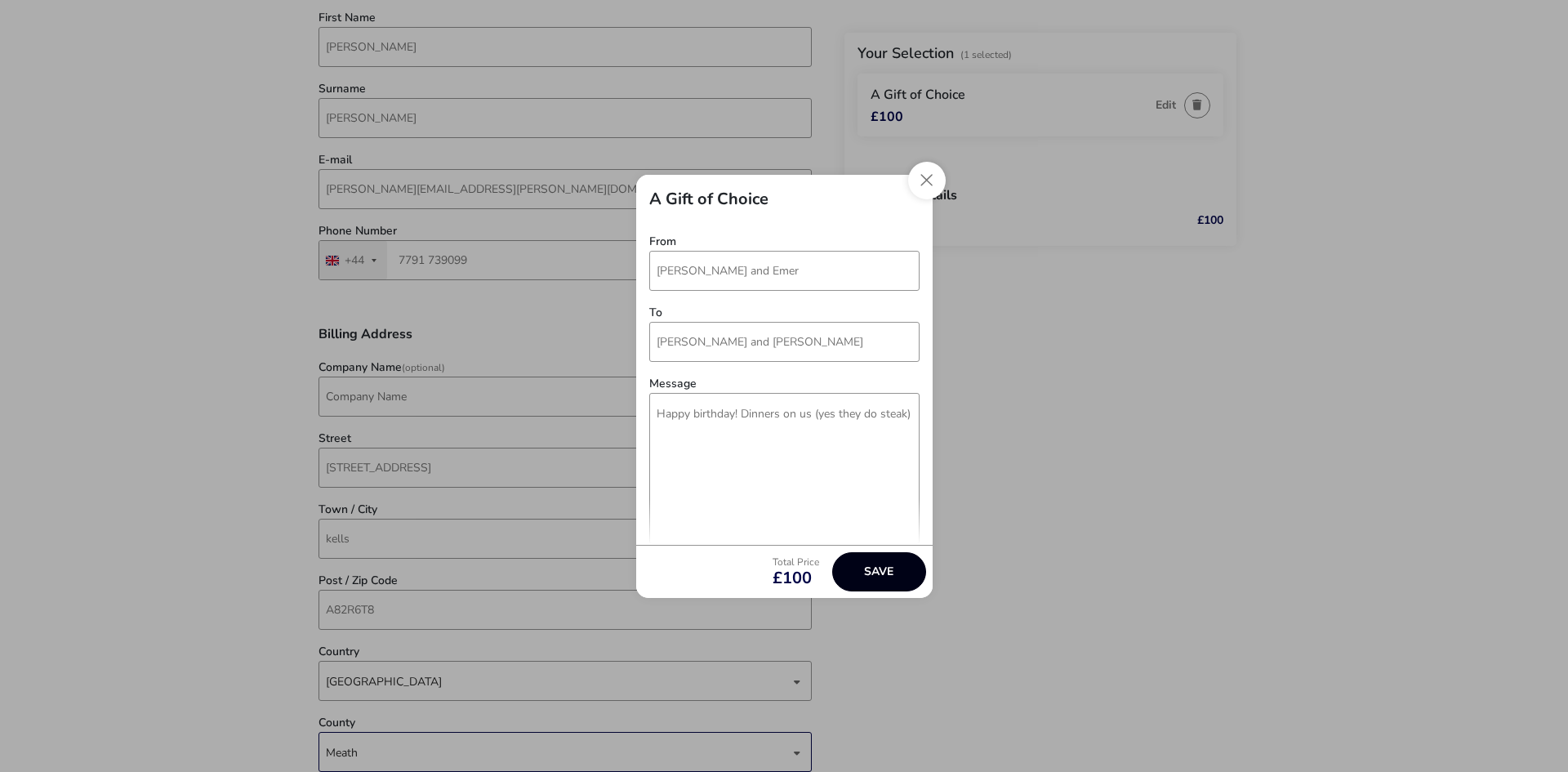
click at [885, 565] on button "Save" at bounding box center [879, 572] width 94 height 39
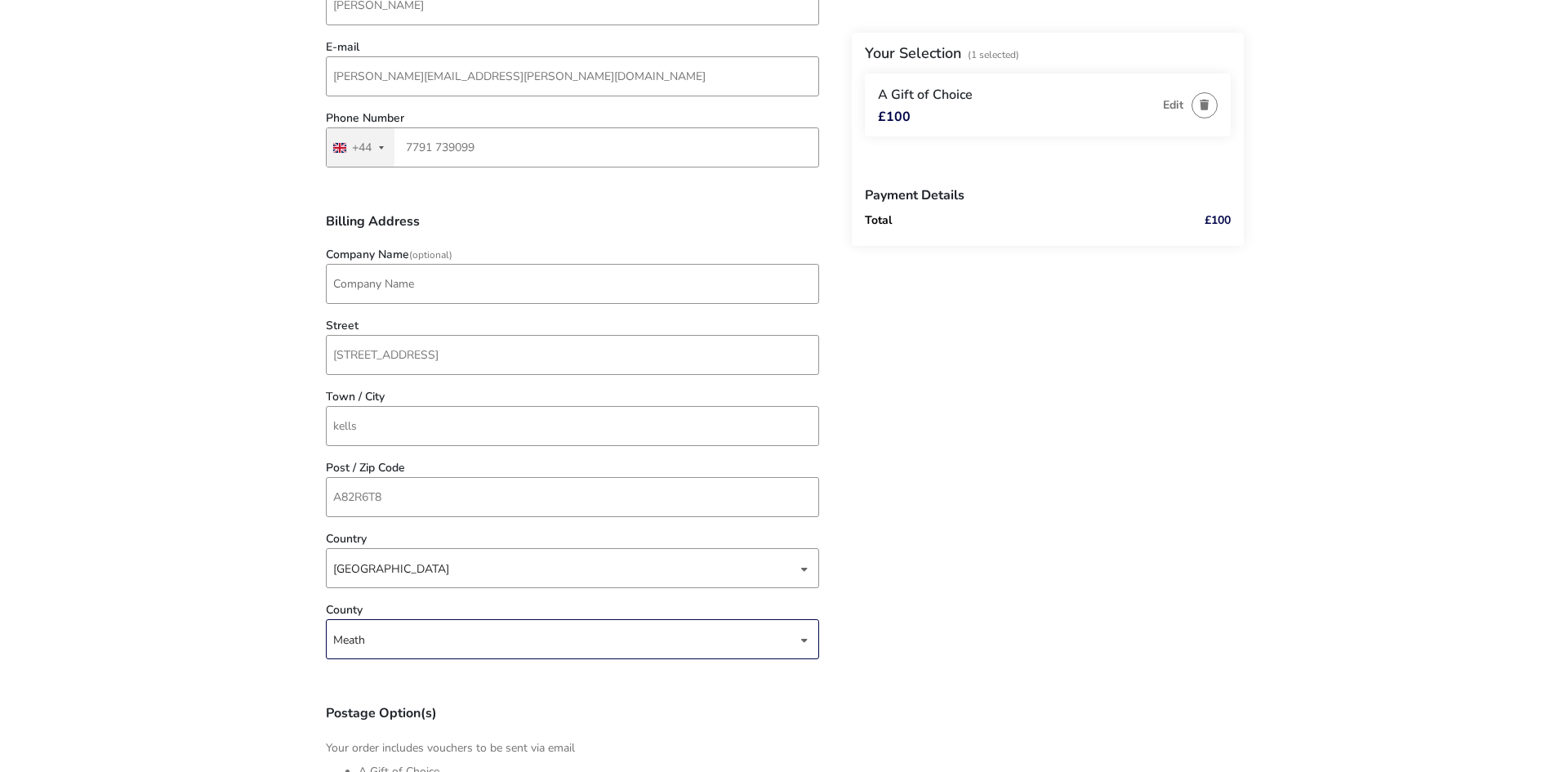
scroll to position [778, 0]
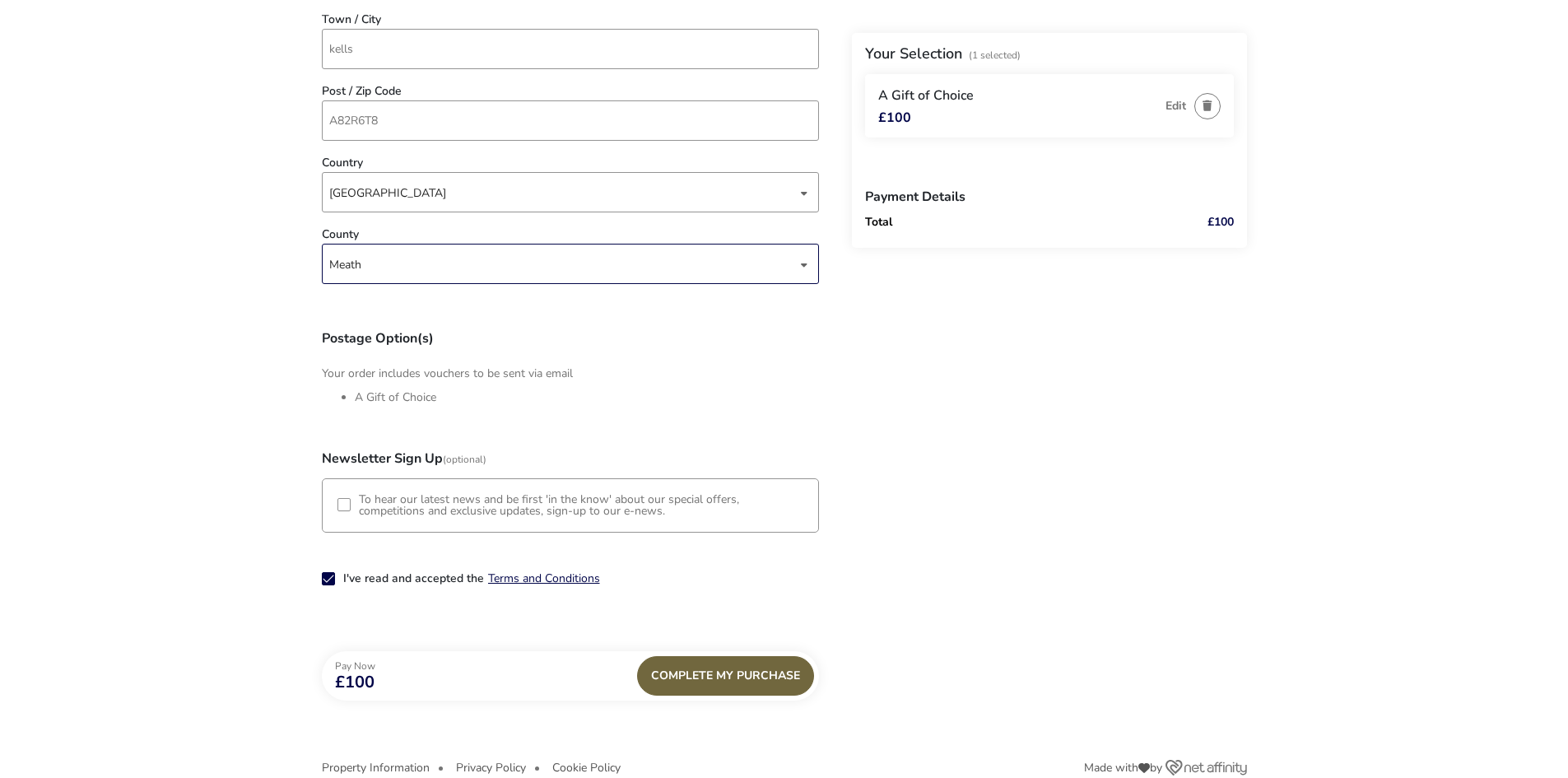
click at [756, 678] on div "Complete My Purchase" at bounding box center [726, 676] width 177 height 40
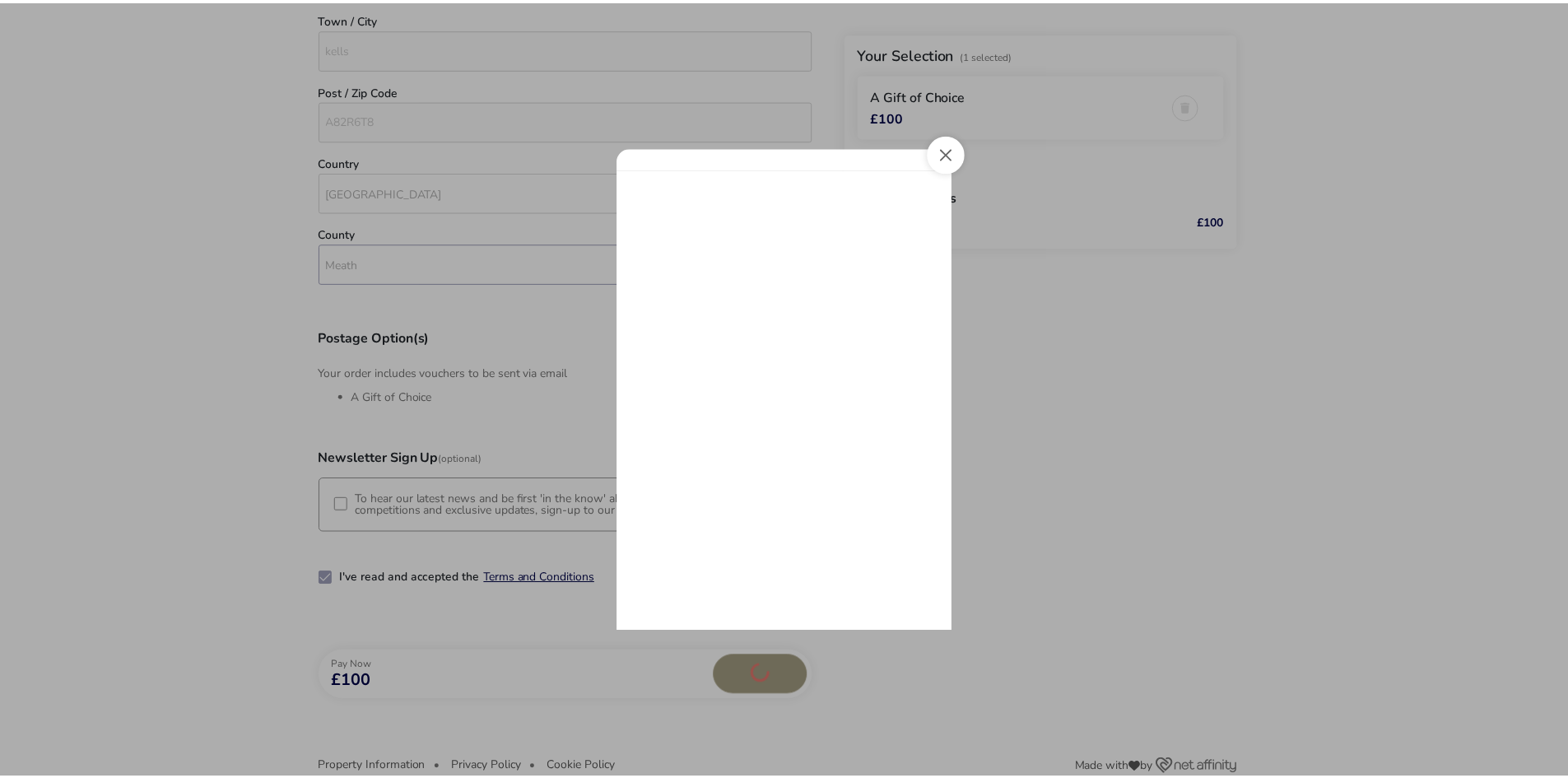
scroll to position [0, 0]
